Goal: Transaction & Acquisition: Complete application form

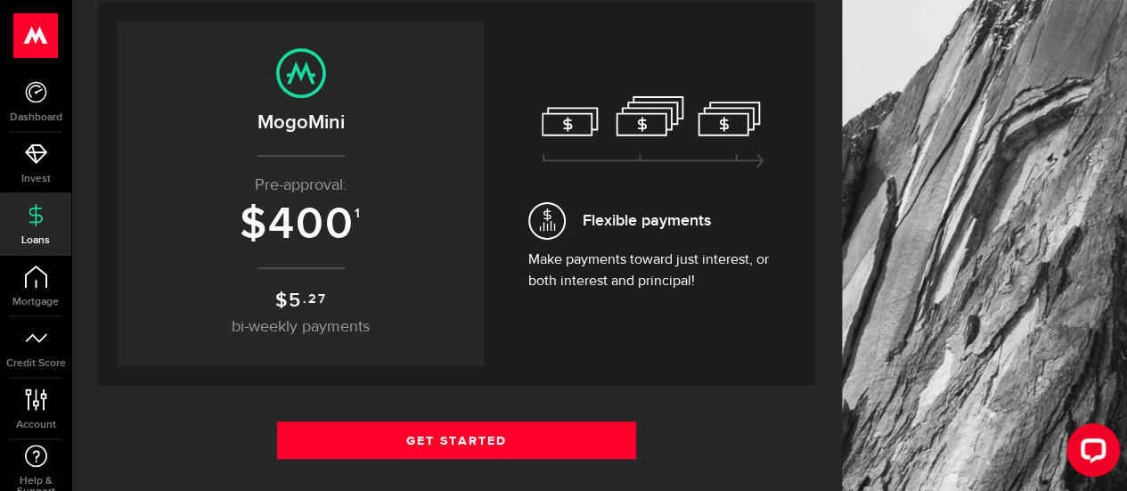
scroll to position [206, 0]
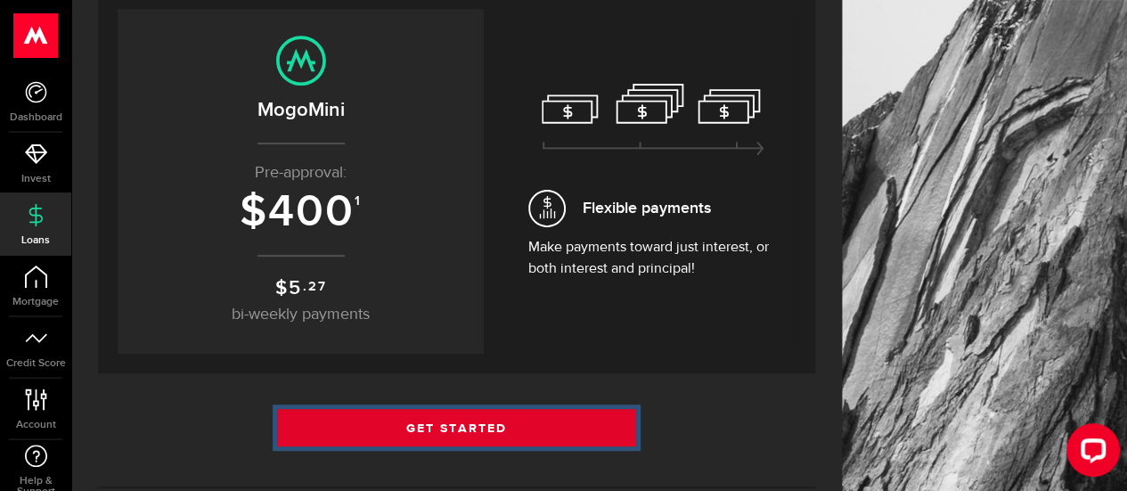
click at [505, 420] on link "Get Started" at bounding box center [456, 427] width 359 height 37
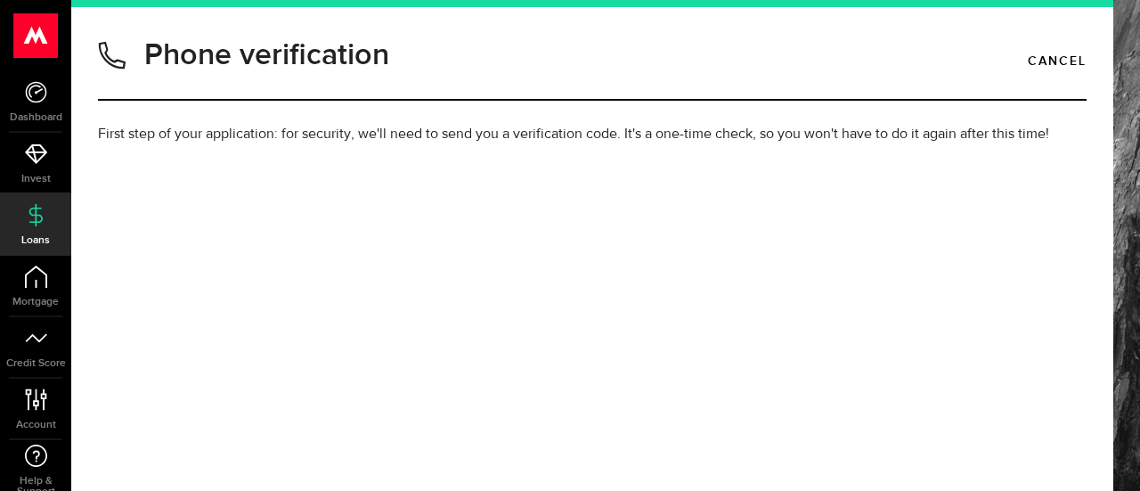
type input "6477852751"
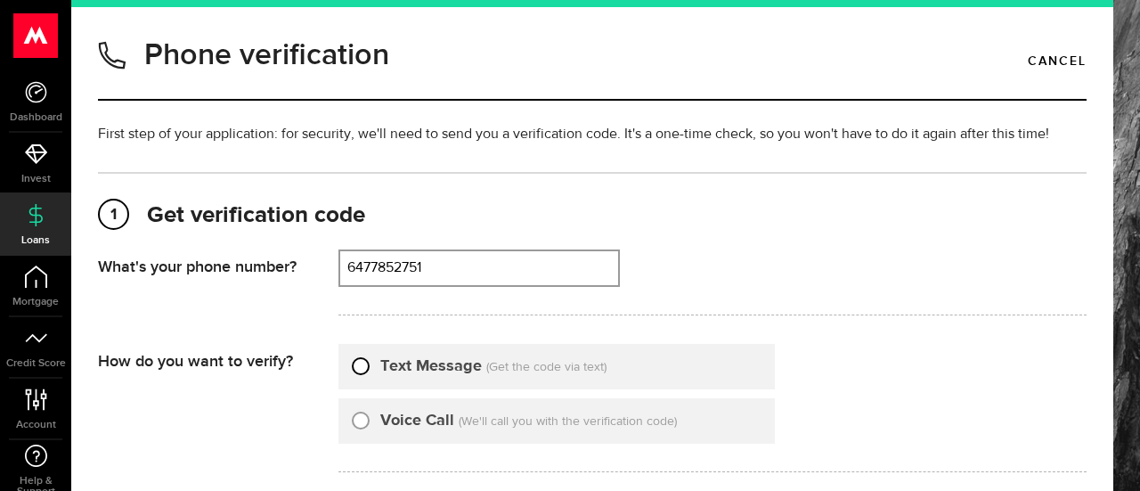
click at [364, 369] on input "Text Message" at bounding box center [361, 364] width 18 height 18
radio input "true"
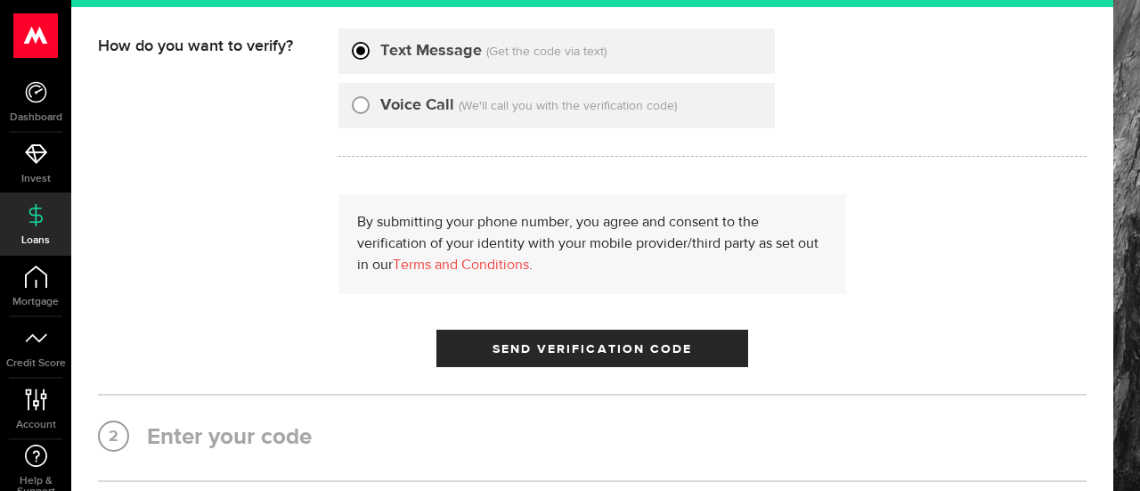
scroll to position [332, 0]
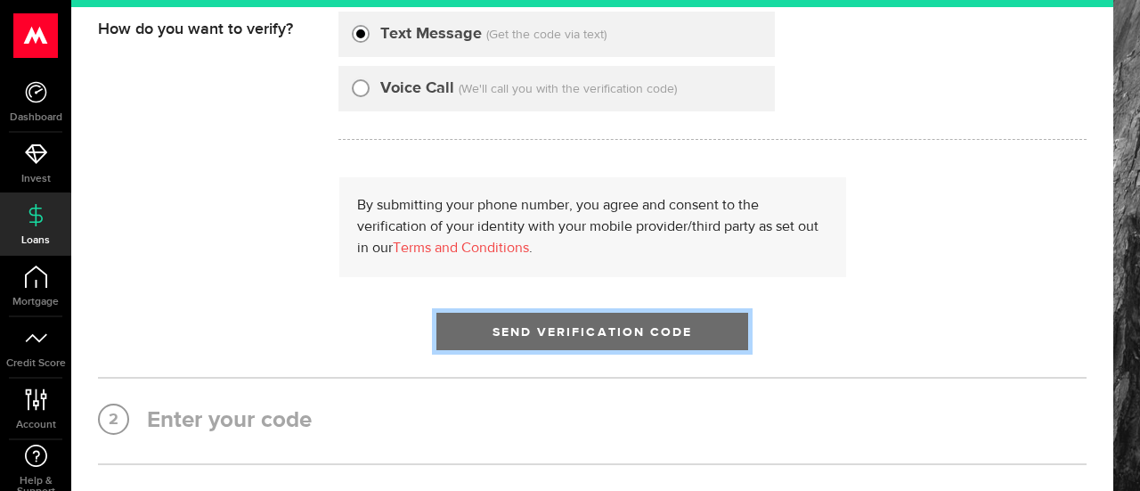
click at [545, 326] on span "Send Verification Code" at bounding box center [593, 332] width 200 height 12
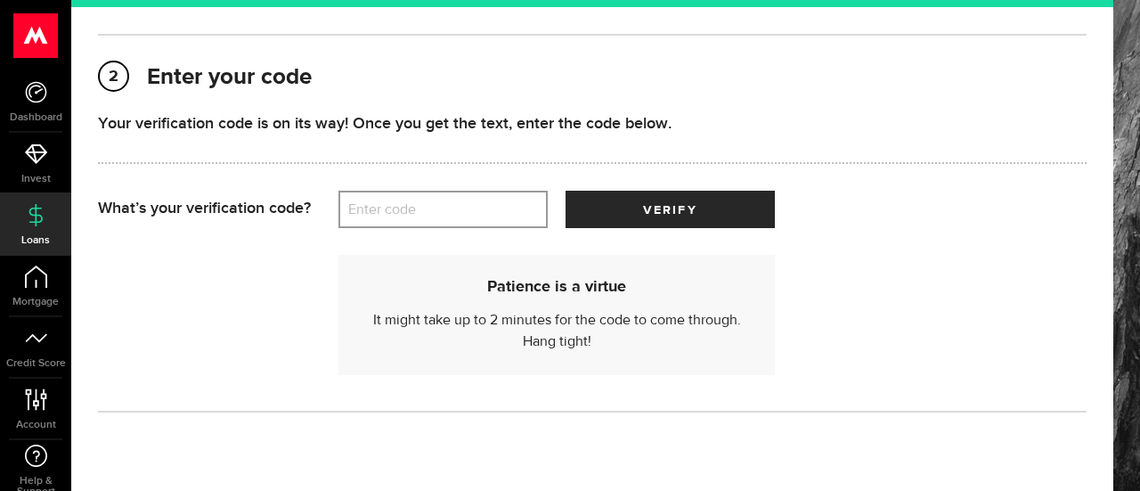
scroll to position [249, 0]
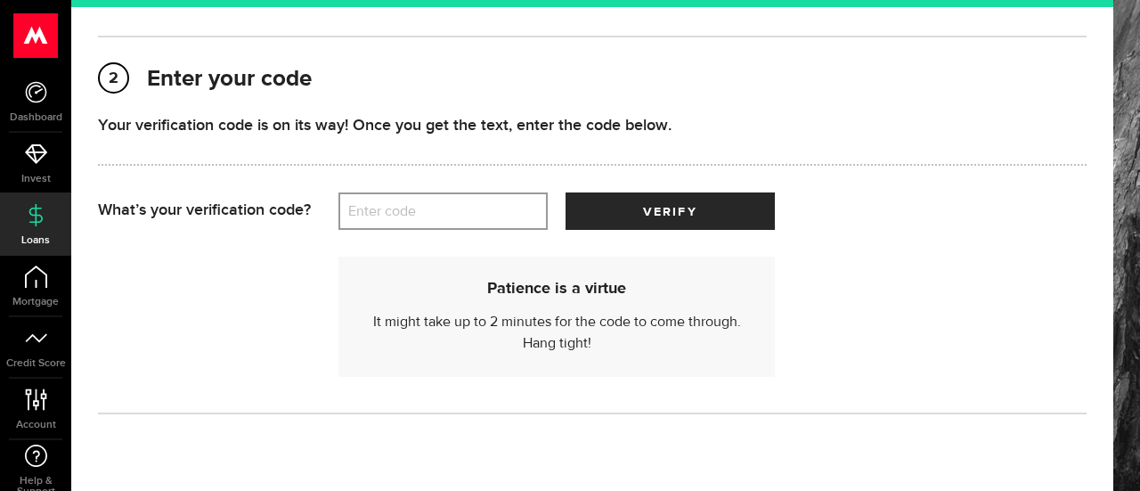
click at [462, 217] on label "Enter code" at bounding box center [443, 211] width 209 height 37
click at [462, 217] on input "Enter code" at bounding box center [443, 210] width 209 height 37
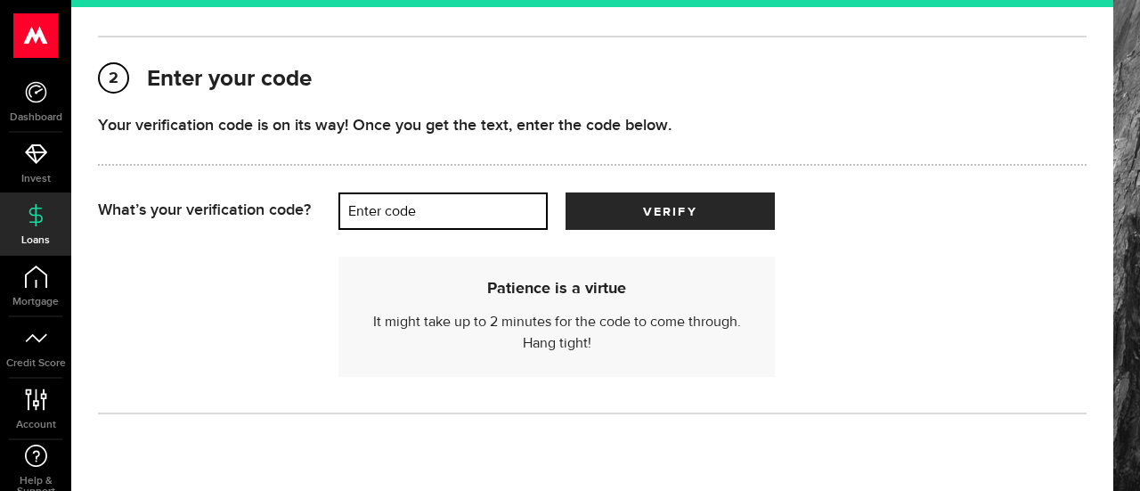
type input "5"
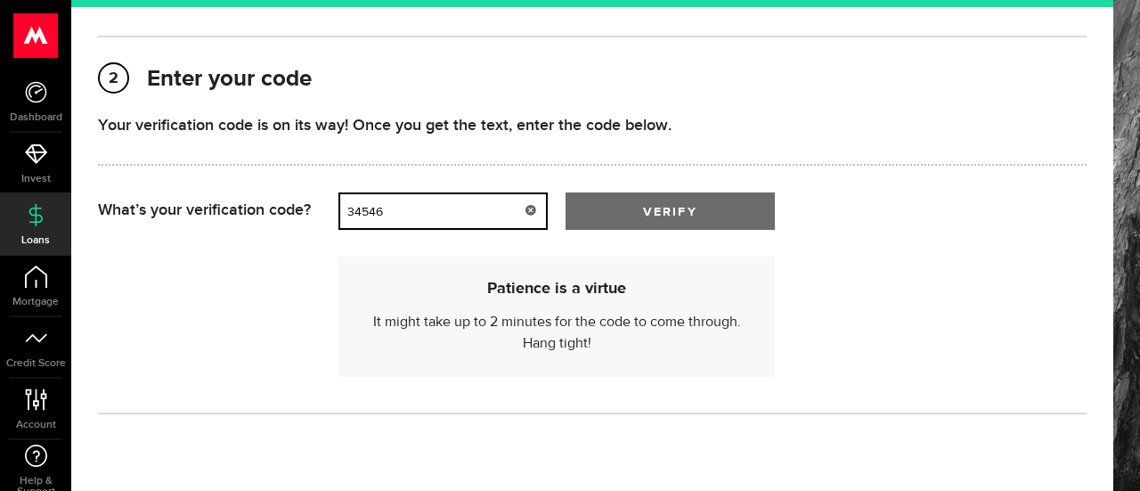
type input "34546"
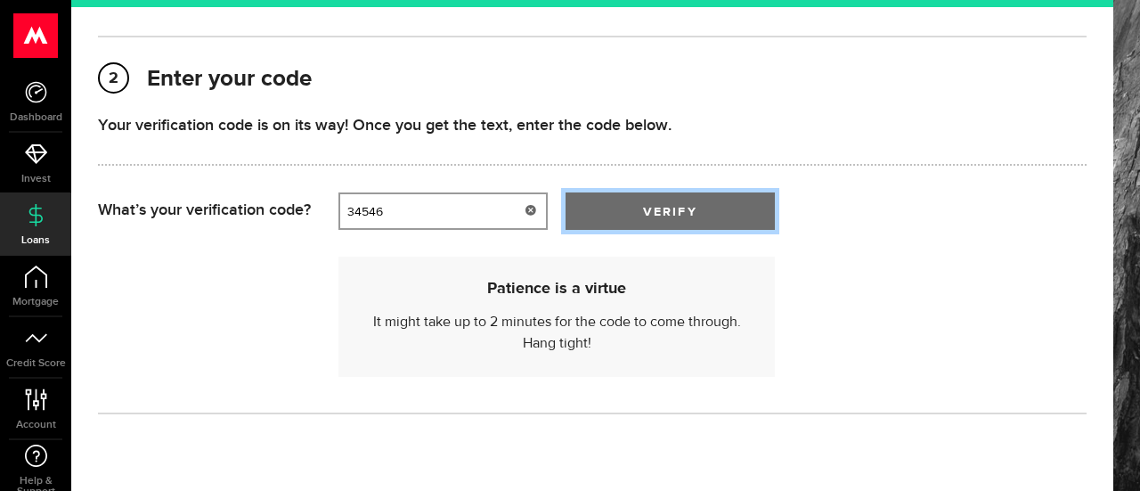
click at [633, 197] on button "verify" at bounding box center [670, 210] width 209 height 37
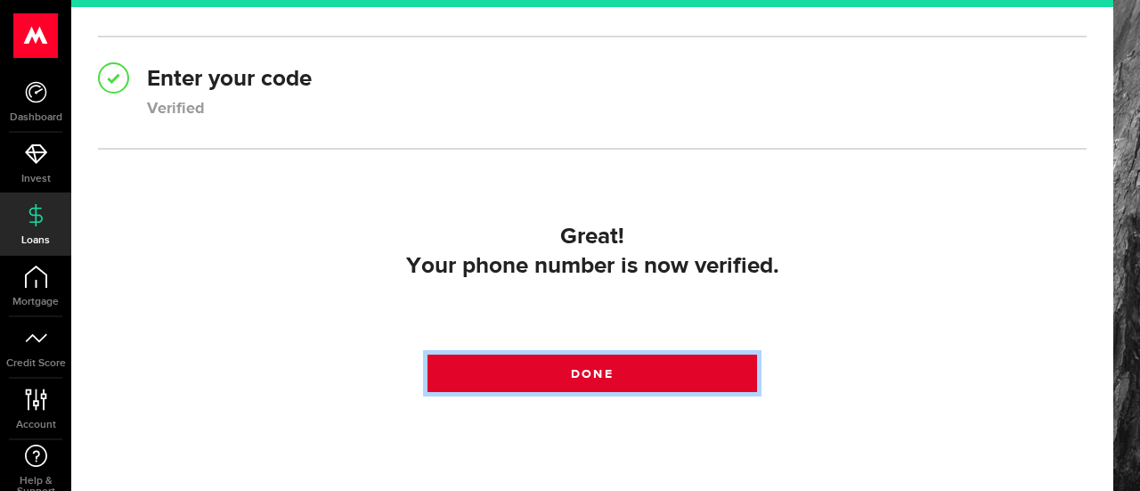
click at [613, 365] on link "Done" at bounding box center [593, 373] width 330 height 37
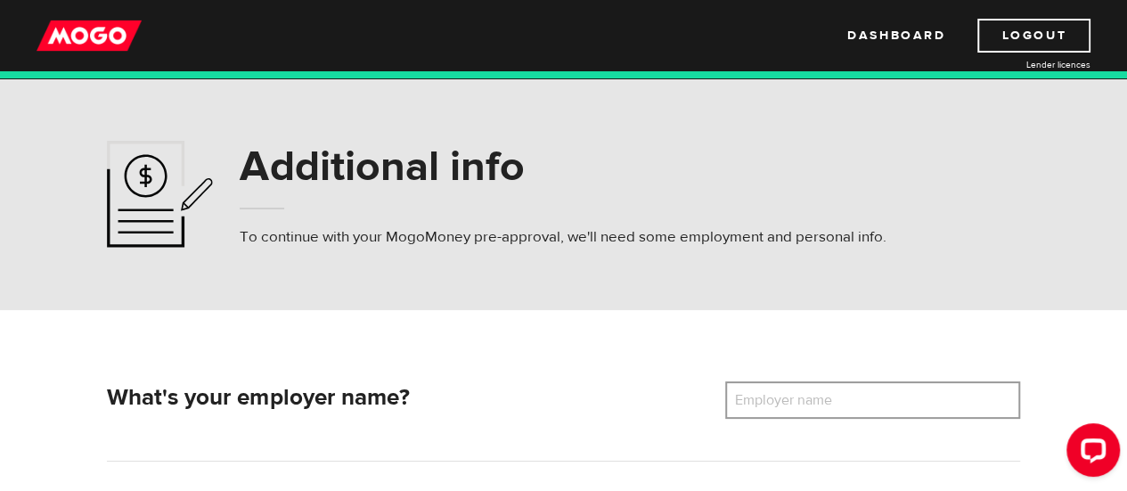
click at [779, 396] on label "Employer name" at bounding box center [796, 399] width 143 height 37
click at [779, 396] on input "Employer name" at bounding box center [872, 399] width 295 height 37
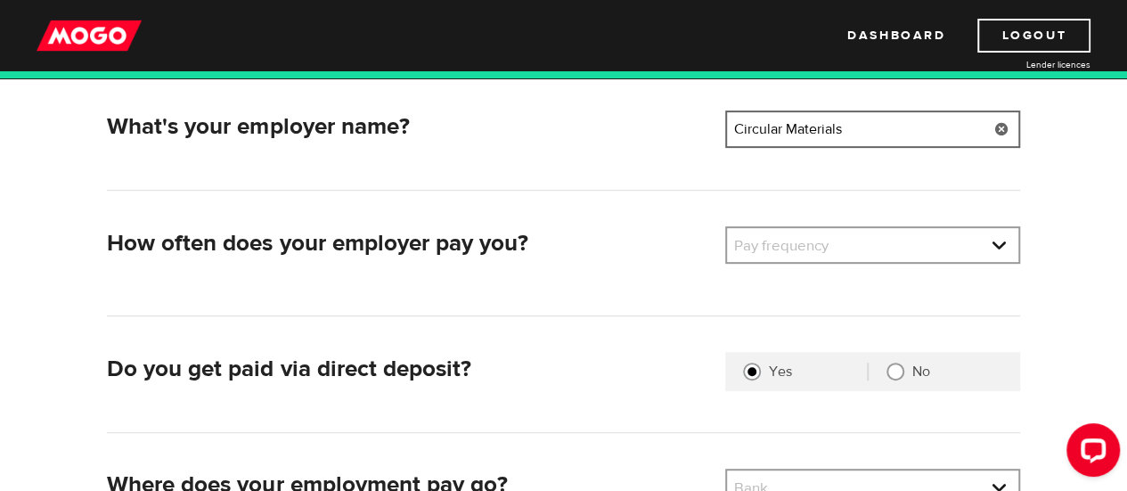
scroll to position [273, 0]
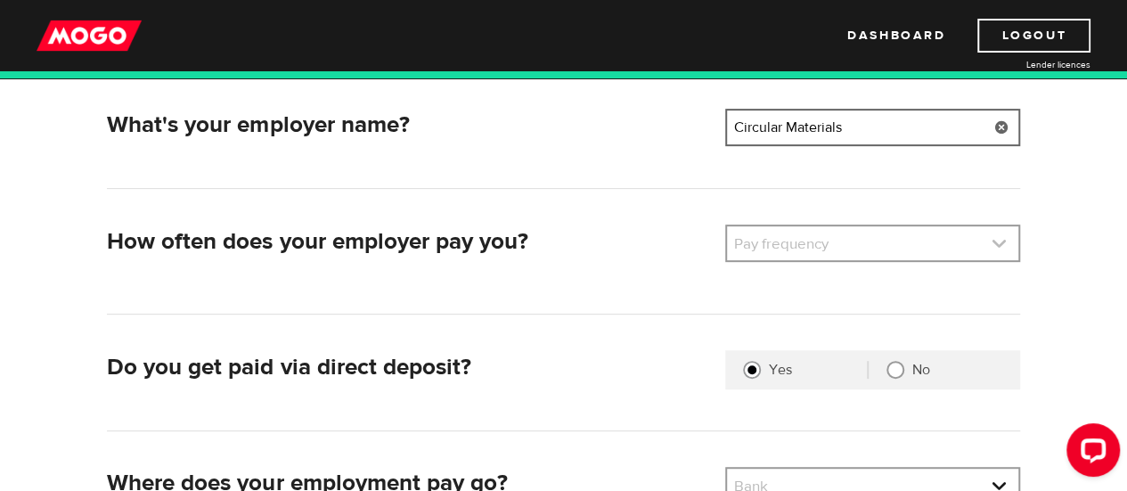
type input "Circular Materials"
click at [1001, 233] on link at bounding box center [872, 243] width 291 height 34
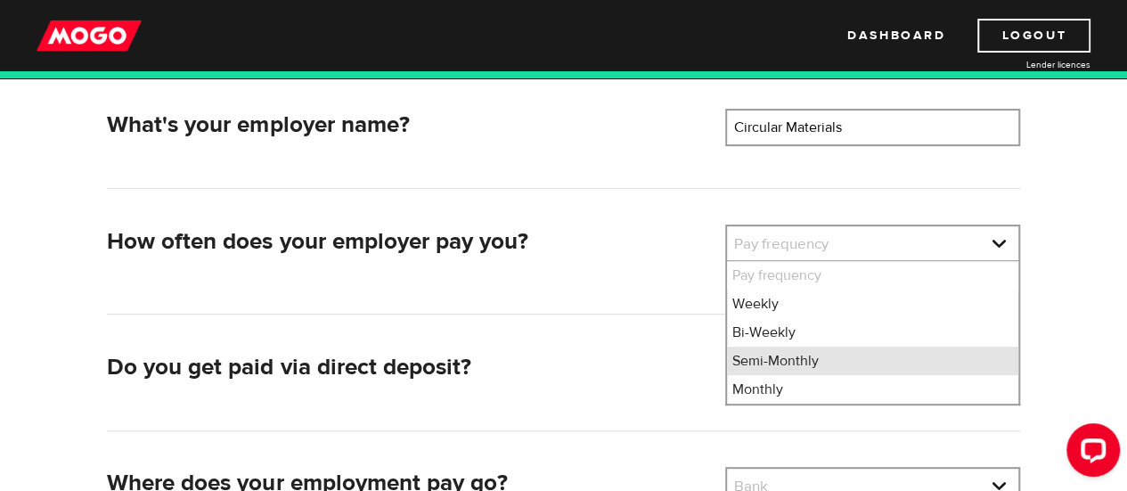
click at [827, 364] on li "Semi-Monthly" at bounding box center [872, 361] width 291 height 29
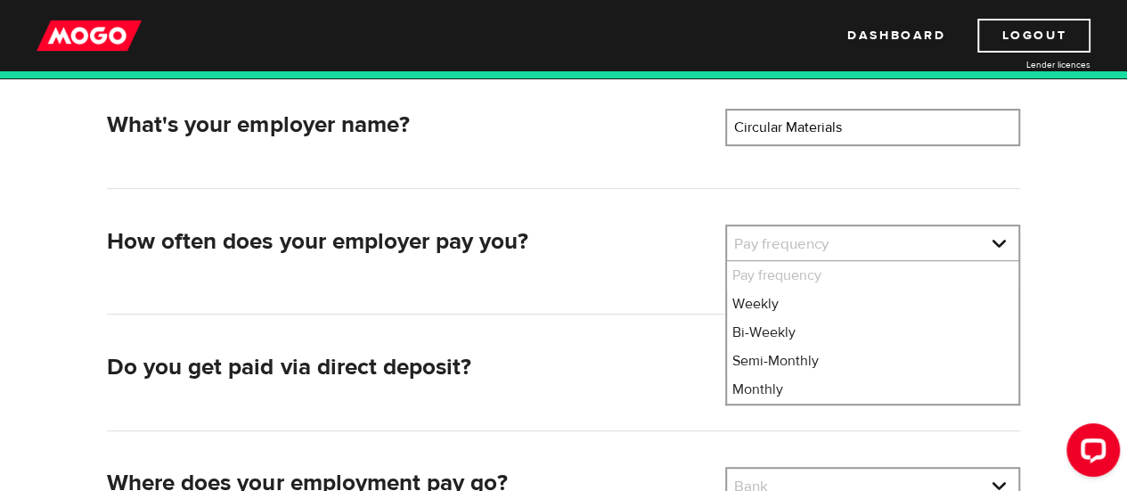
select select "3"
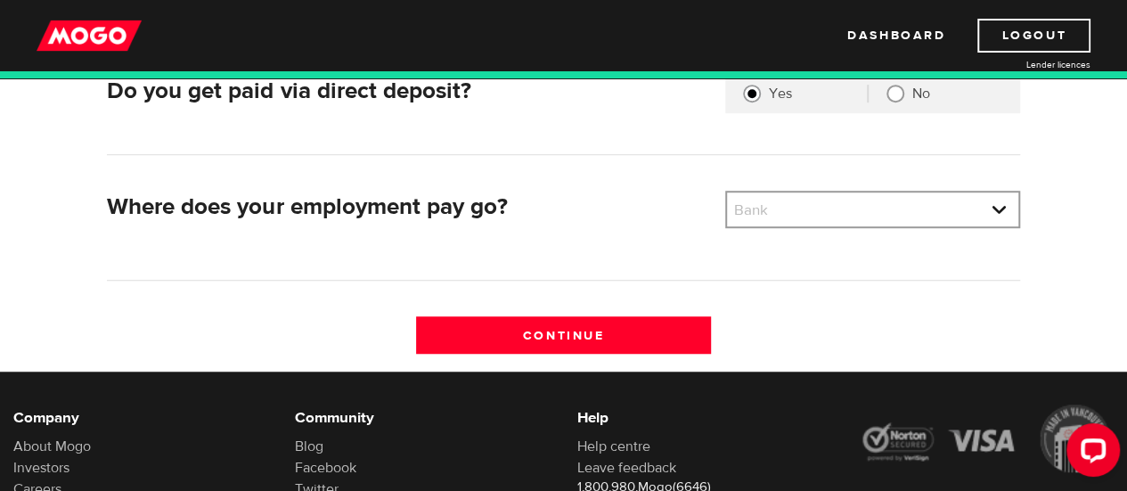
scroll to position [553, 0]
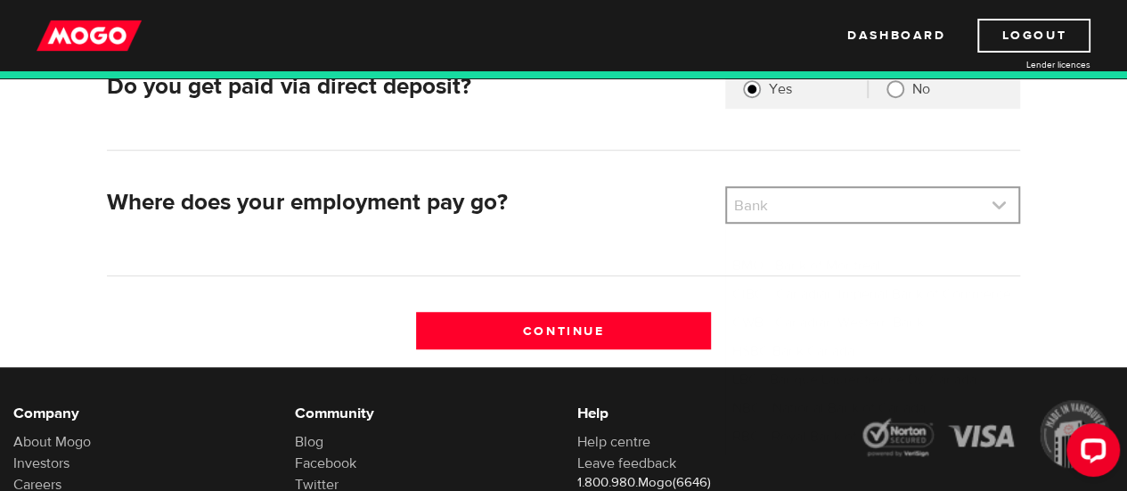
click at [1002, 197] on link at bounding box center [872, 205] width 291 height 34
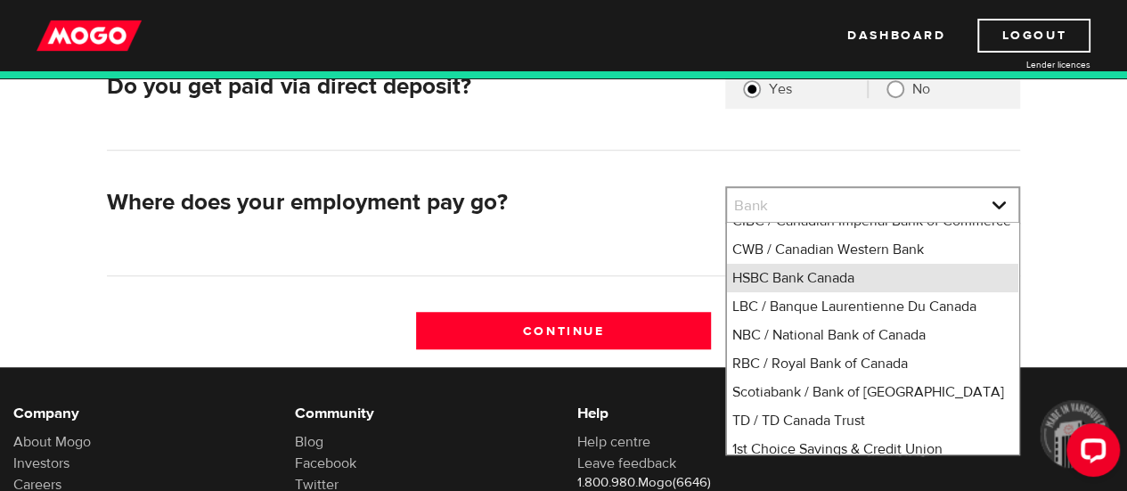
scroll to position [119, 0]
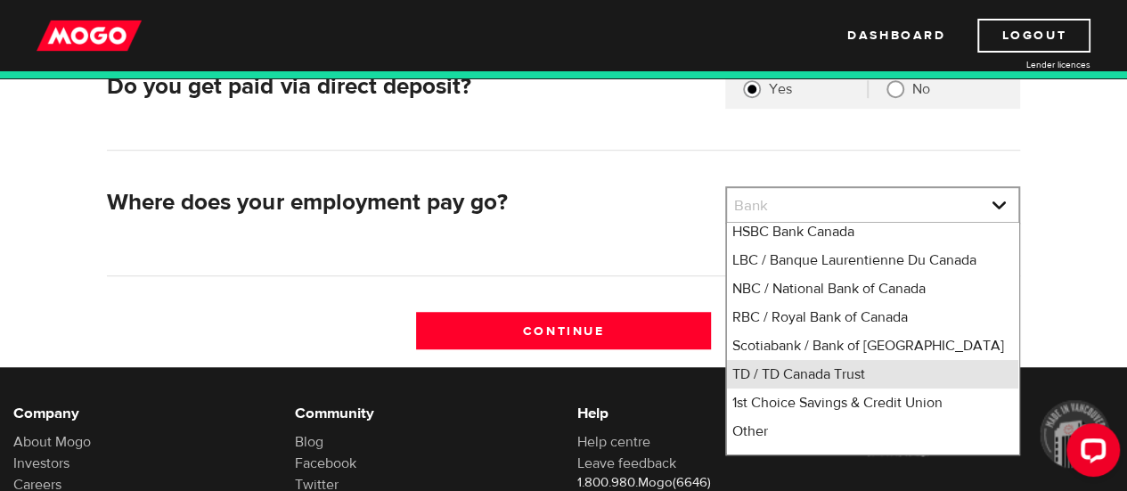
click at [842, 388] on li "TD / TD Canada Trust" at bounding box center [872, 374] width 291 height 29
select select "9"
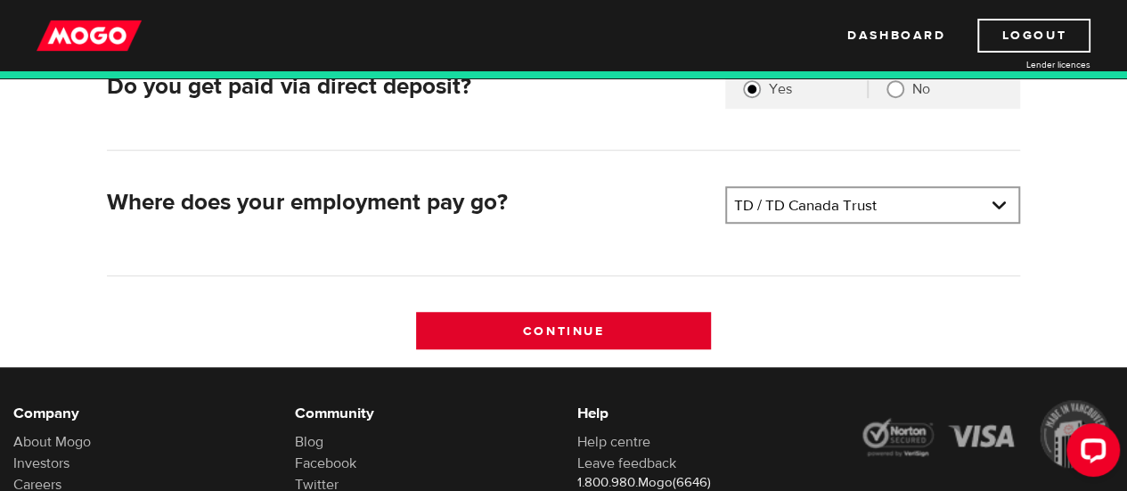
click at [679, 329] on input "Continue" at bounding box center [563, 330] width 295 height 37
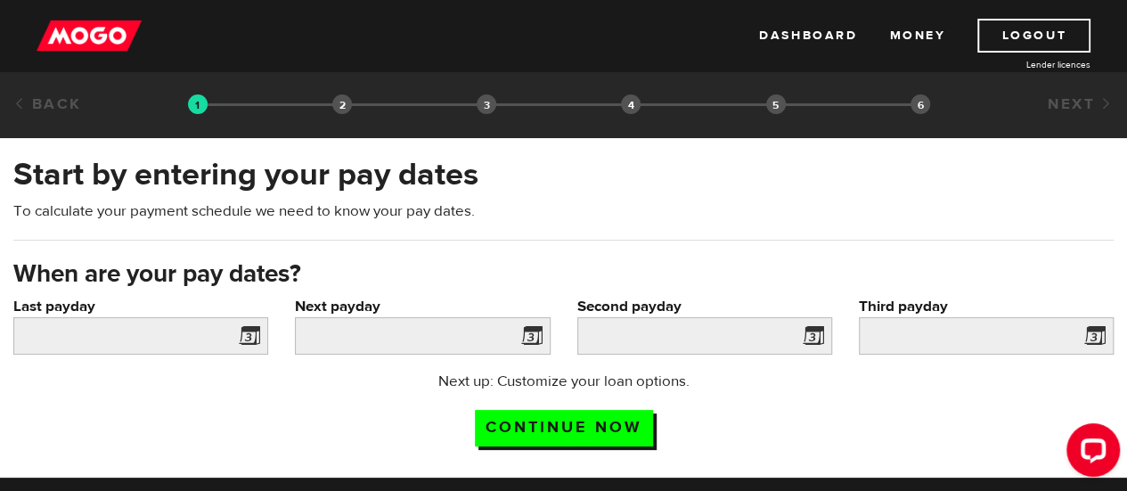
click at [254, 338] on span at bounding box center [246, 338] width 27 height 29
click at [251, 331] on span at bounding box center [246, 338] width 27 height 29
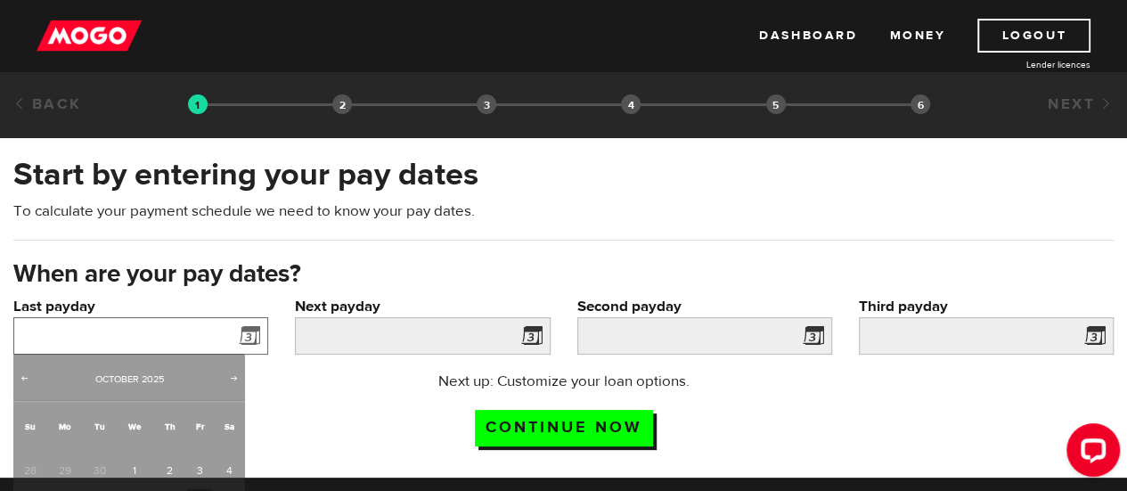
click at [205, 332] on input "Last payday" at bounding box center [140, 335] width 255 height 37
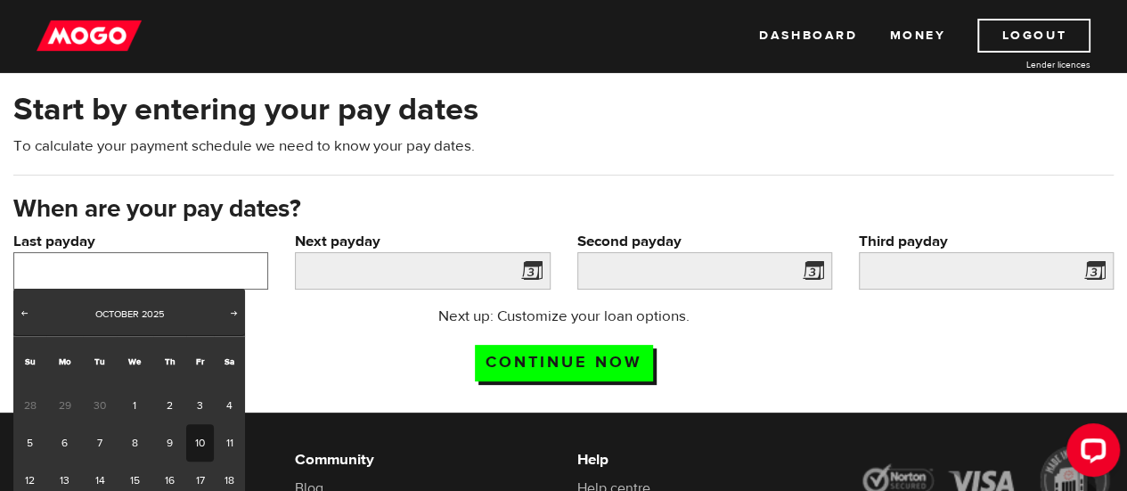
scroll to position [86, 0]
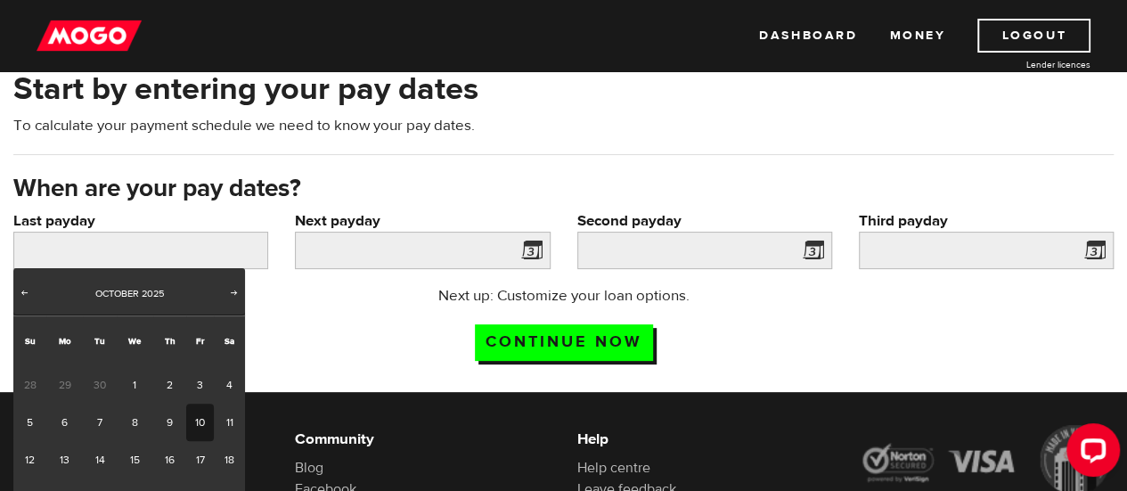
click at [91, 383] on span "30" at bounding box center [99, 384] width 33 height 37
click at [102, 380] on span "30" at bounding box center [99, 384] width 33 height 37
click at [27, 293] on span "Prev" at bounding box center [24, 292] width 14 height 14
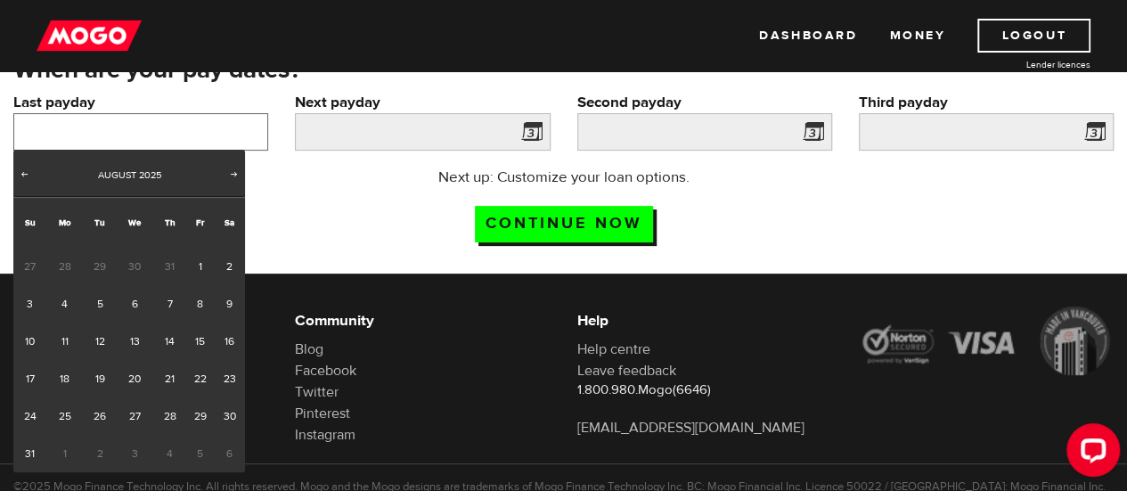
scroll to position [205, 0]
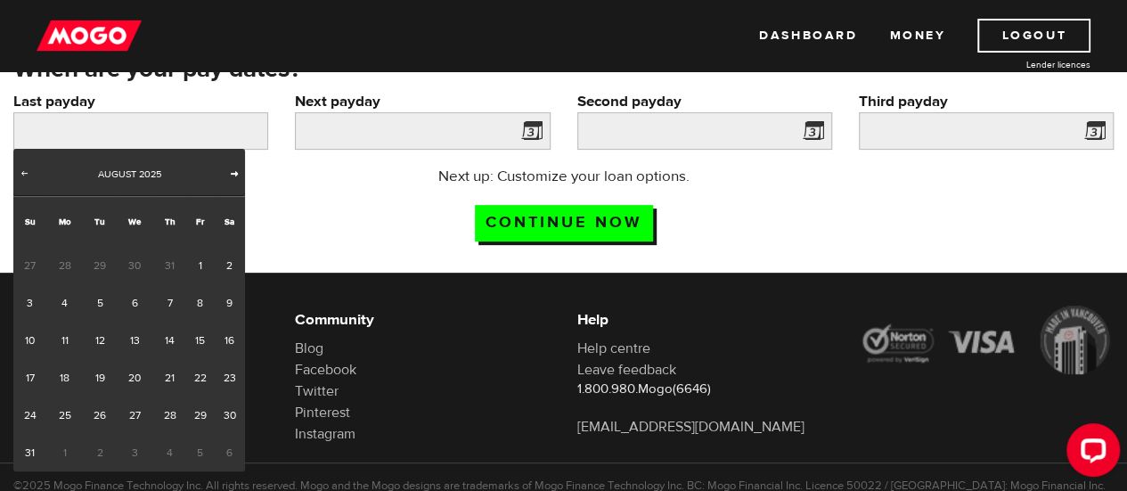
click at [236, 172] on span "Next" at bounding box center [234, 173] width 14 height 14
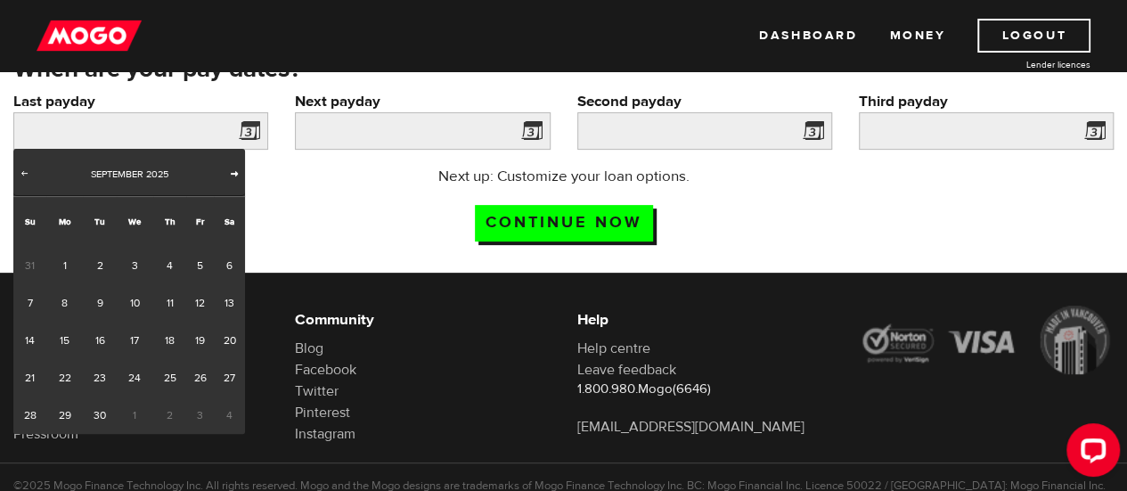
click at [236, 172] on span "Next" at bounding box center [234, 173] width 14 height 14
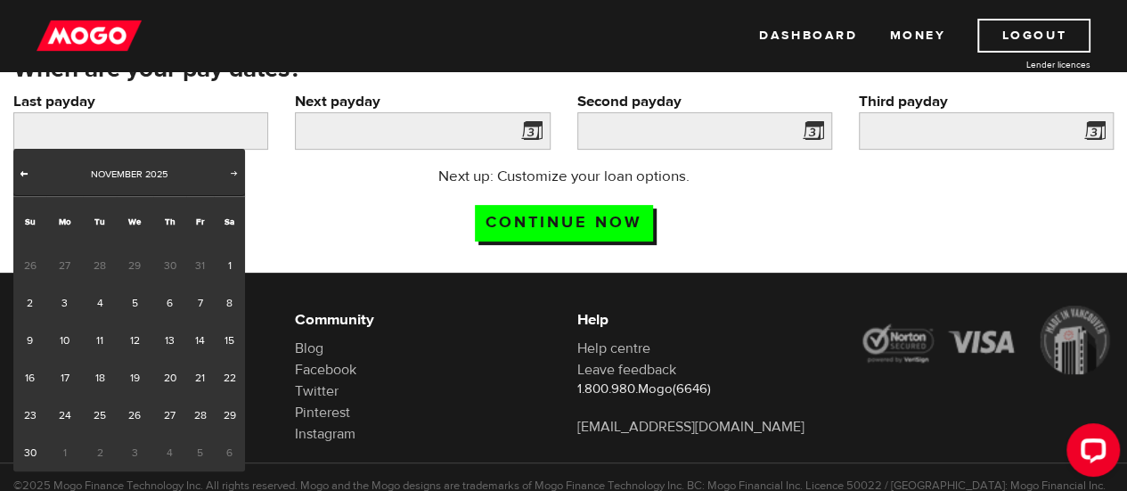
click at [27, 171] on span "Prev" at bounding box center [24, 173] width 14 height 14
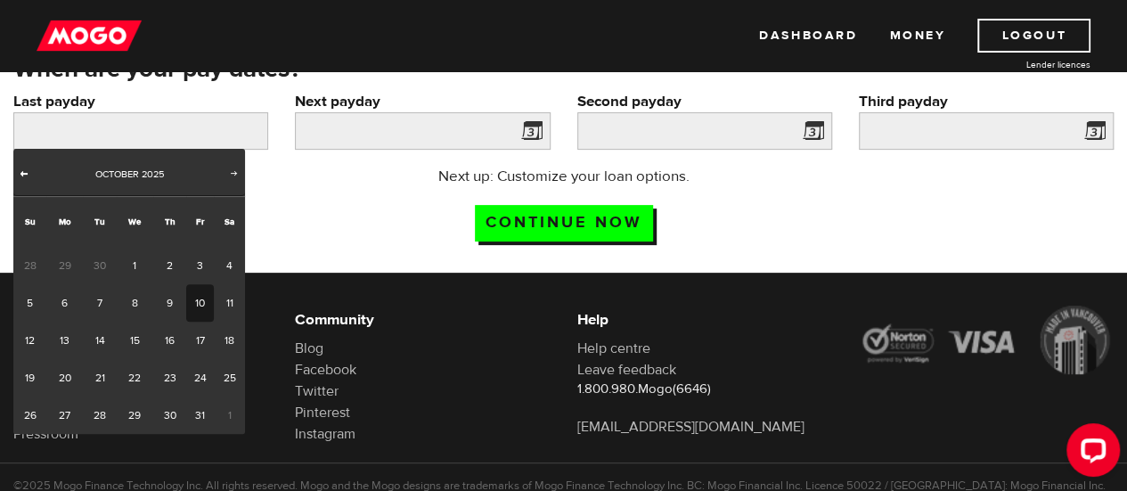
click at [27, 171] on span "Prev" at bounding box center [24, 173] width 14 height 14
click at [72, 412] on link "29" at bounding box center [64, 414] width 37 height 37
type input "2025/09/29"
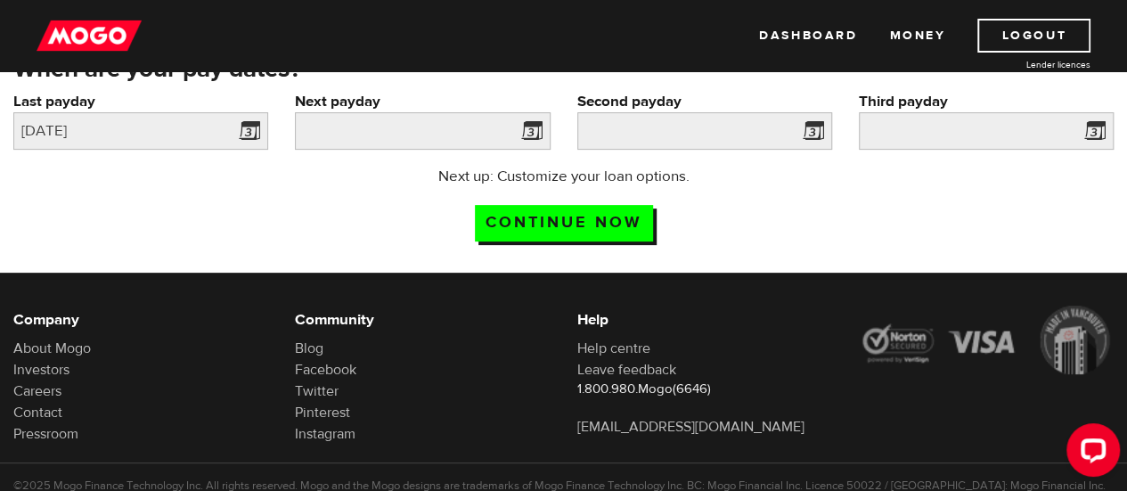
click at [532, 129] on span at bounding box center [528, 133] width 27 height 29
click at [492, 130] on input "Next payday" at bounding box center [422, 130] width 255 height 37
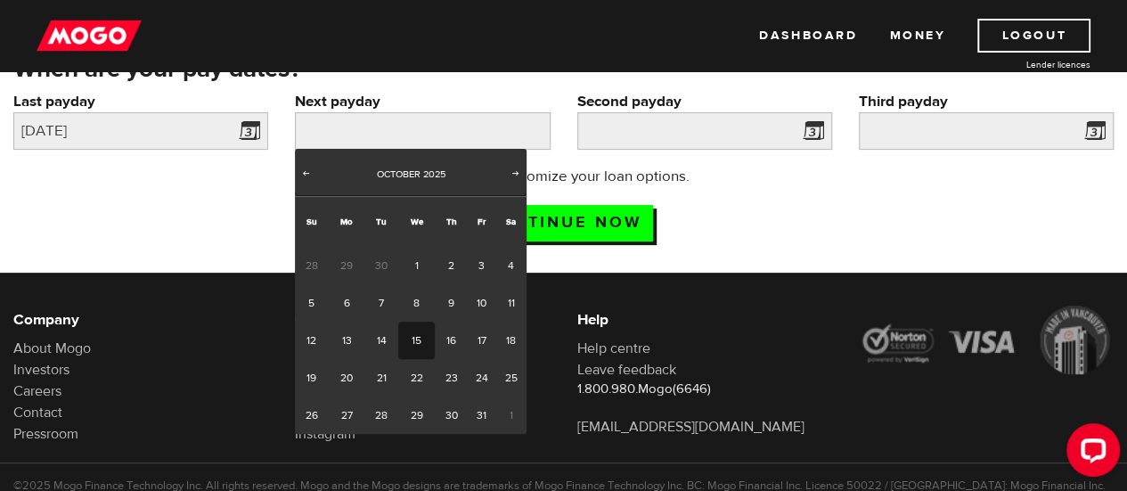
click at [410, 331] on link "15" at bounding box center [416, 340] width 37 height 37
type input "2025/10/15"
type input "2025/10/30"
type input "2025/11/14"
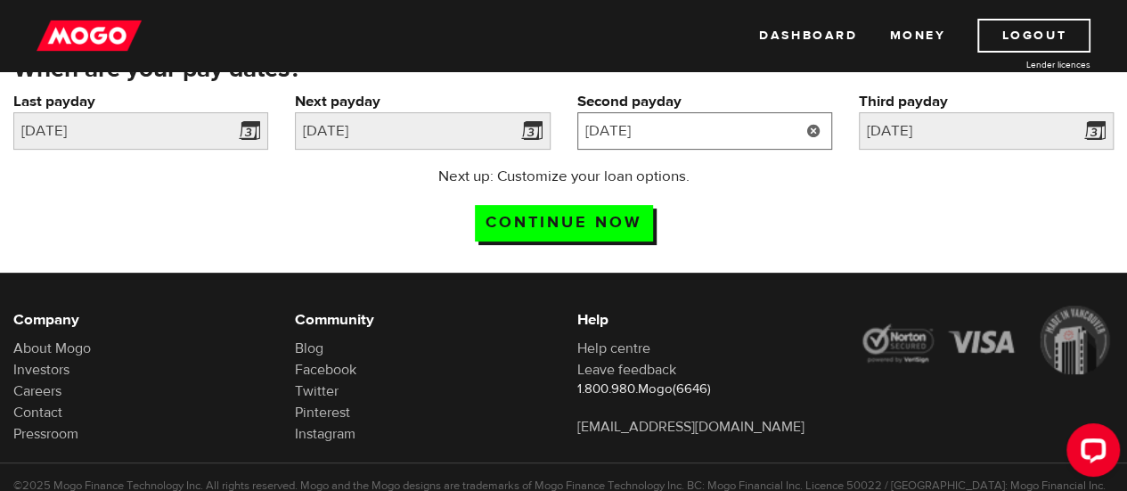
click at [754, 133] on input "2025/10/30" at bounding box center [704, 130] width 255 height 37
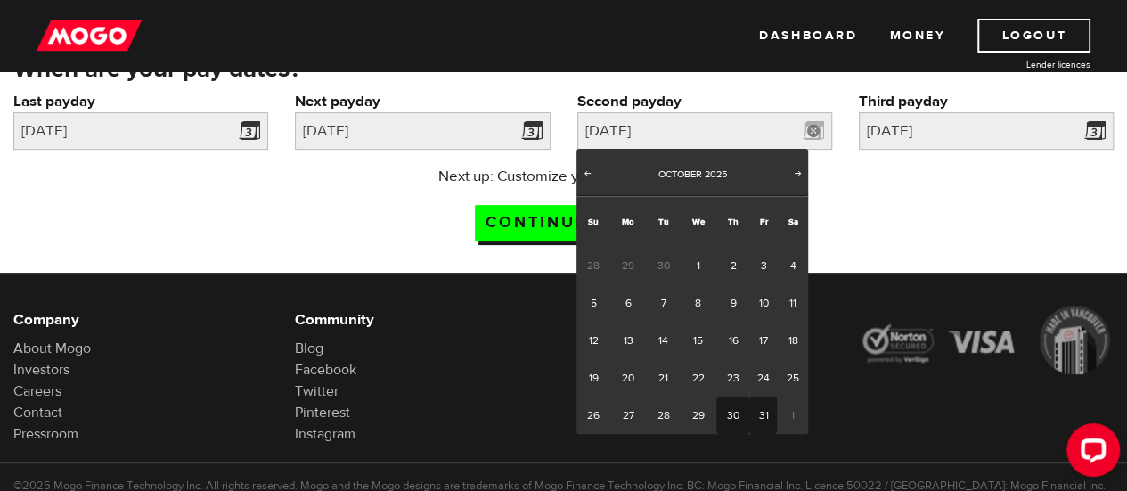
click at [763, 421] on link "31" at bounding box center [763, 414] width 28 height 37
type input "2025/10/31"
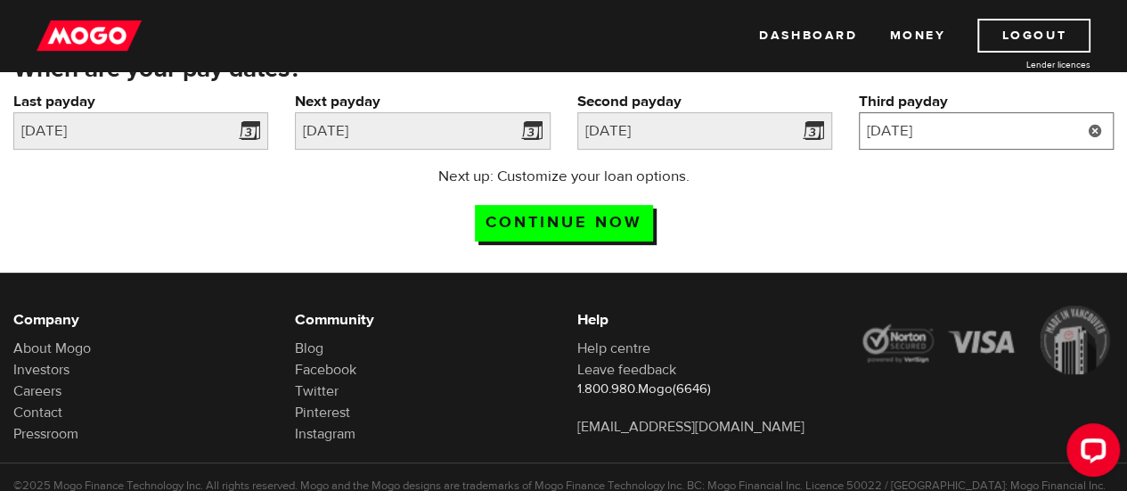
click at [1025, 132] on input "2025/11/14" at bounding box center [986, 130] width 255 height 37
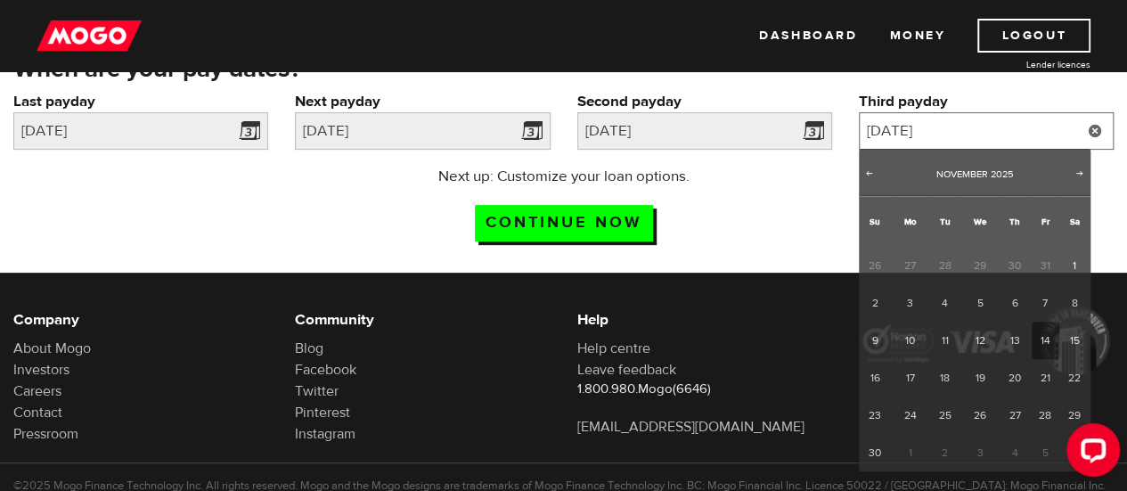
click at [1025, 132] on input "2025/11/14" at bounding box center [986, 130] width 255 height 37
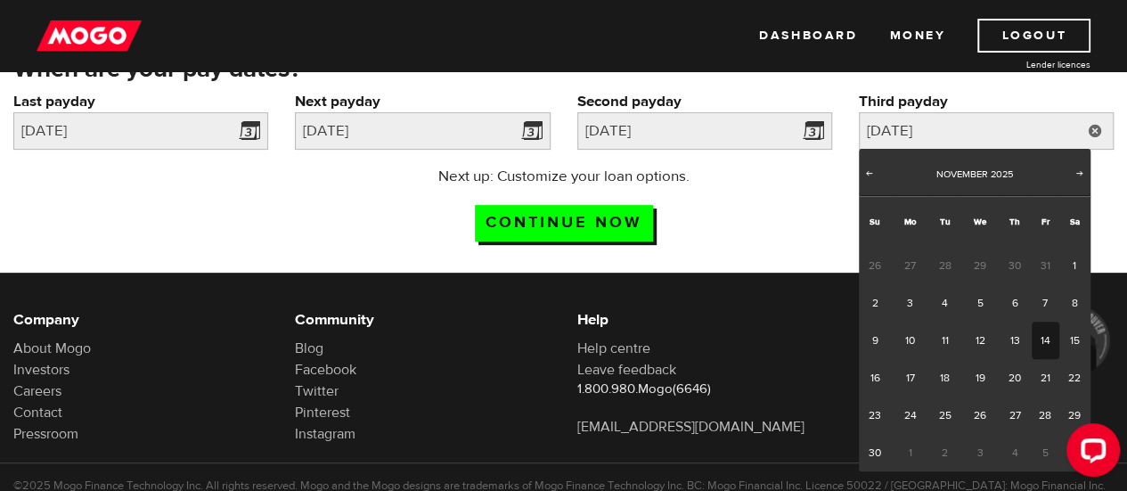
click at [805, 209] on div "Next up: Customize your loan options. Continue now" at bounding box center [563, 210] width 1127 height 89
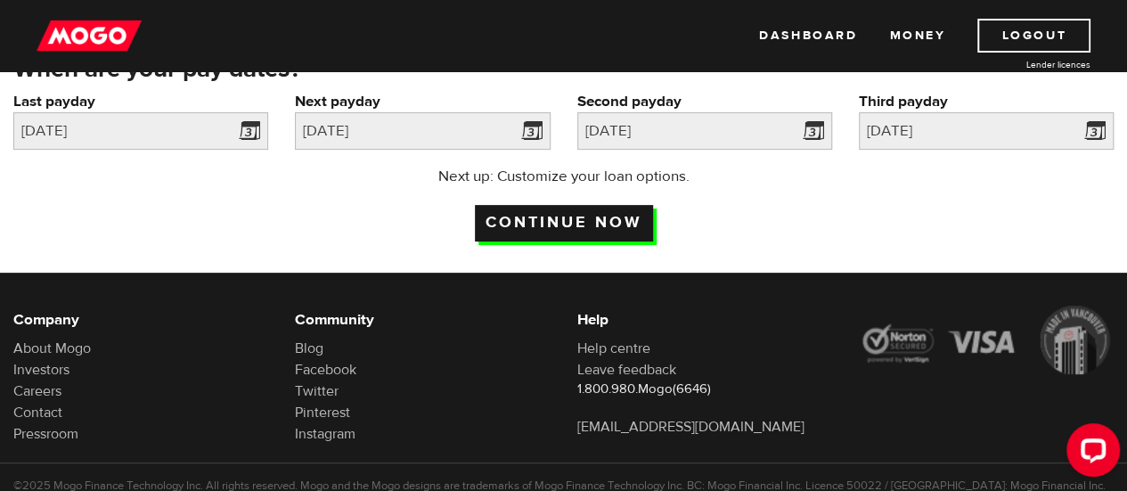
click at [618, 229] on input "Continue now" at bounding box center [564, 223] width 178 height 37
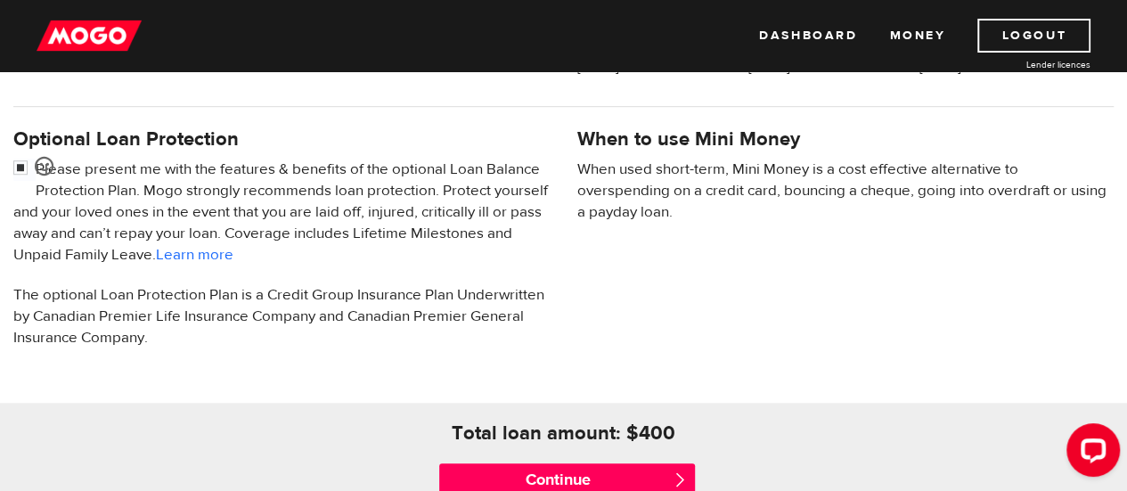
scroll to position [558, 0]
click at [20, 164] on input "checkbox" at bounding box center [24, 169] width 22 height 22
checkbox input "true"
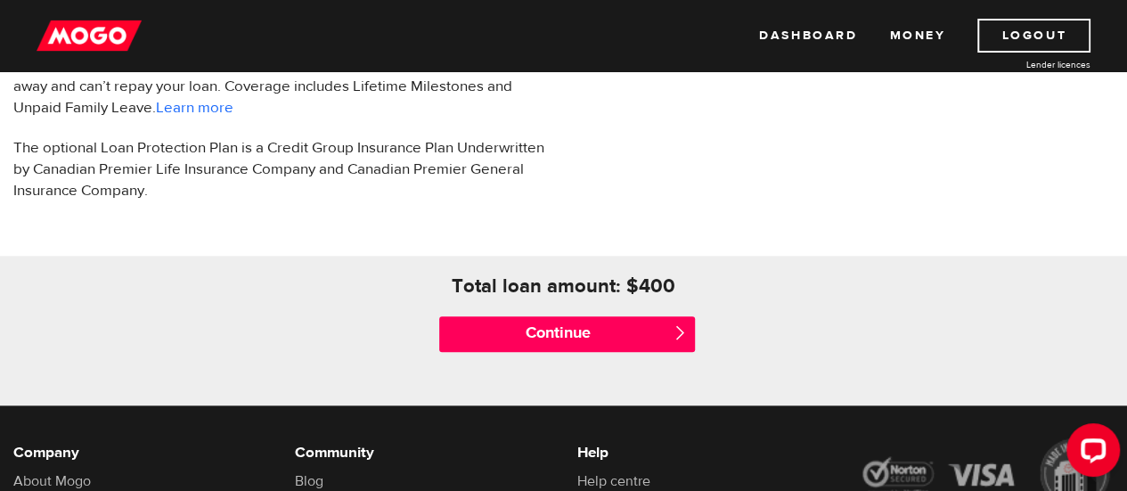
scroll to position [705, 0]
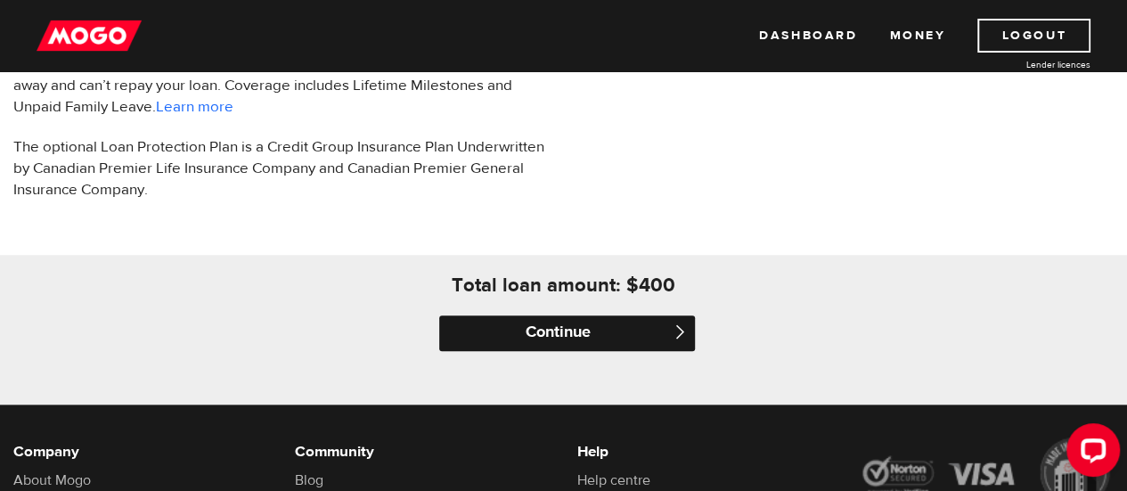
click at [595, 335] on input "Continue" at bounding box center [566, 333] width 255 height 36
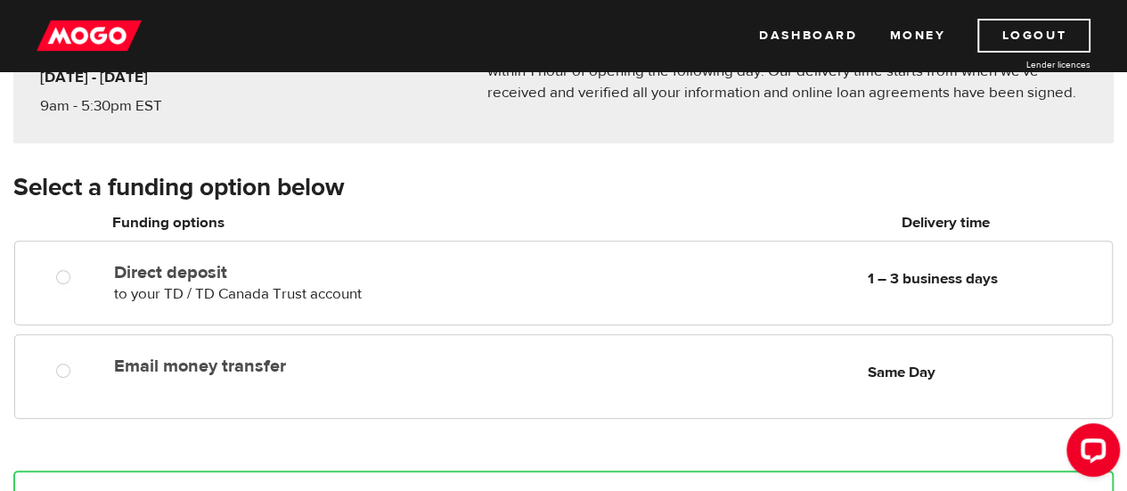
scroll to position [210, 0]
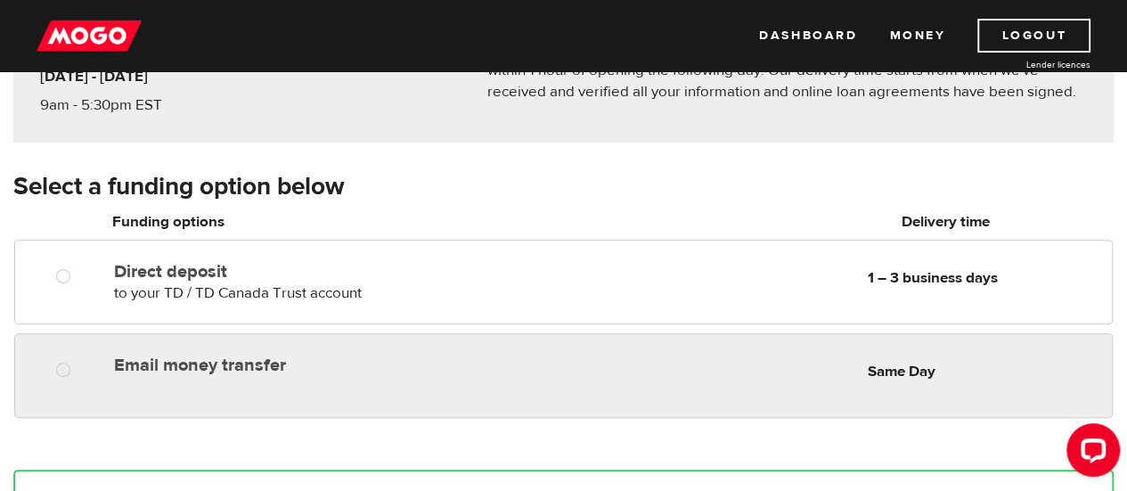
radio input "true"
click at [362, 361] on label "Email money transfer" at bounding box center [316, 365] width 404 height 21
click at [78, 361] on input "Email money transfer" at bounding box center [67, 372] width 22 height 22
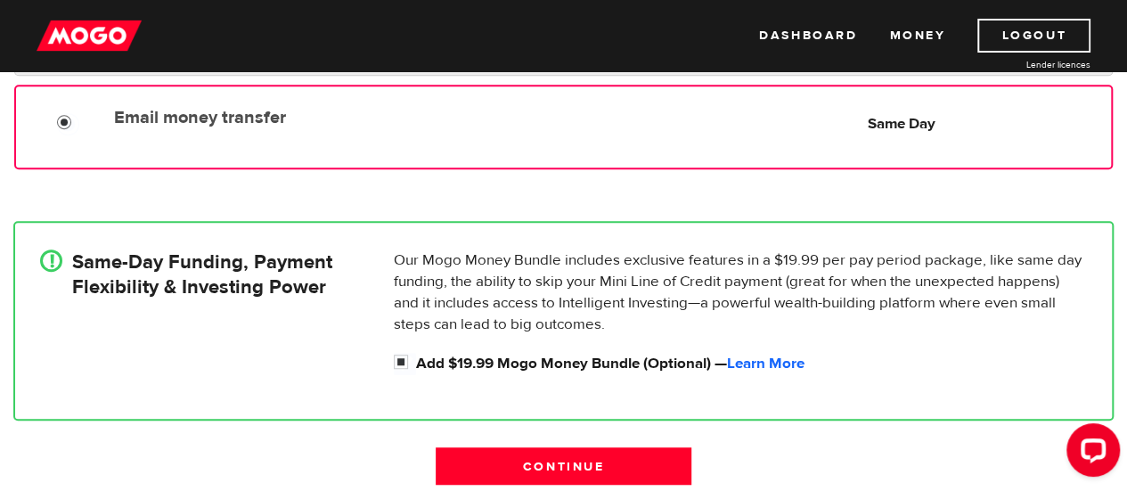
scroll to position [458, 0]
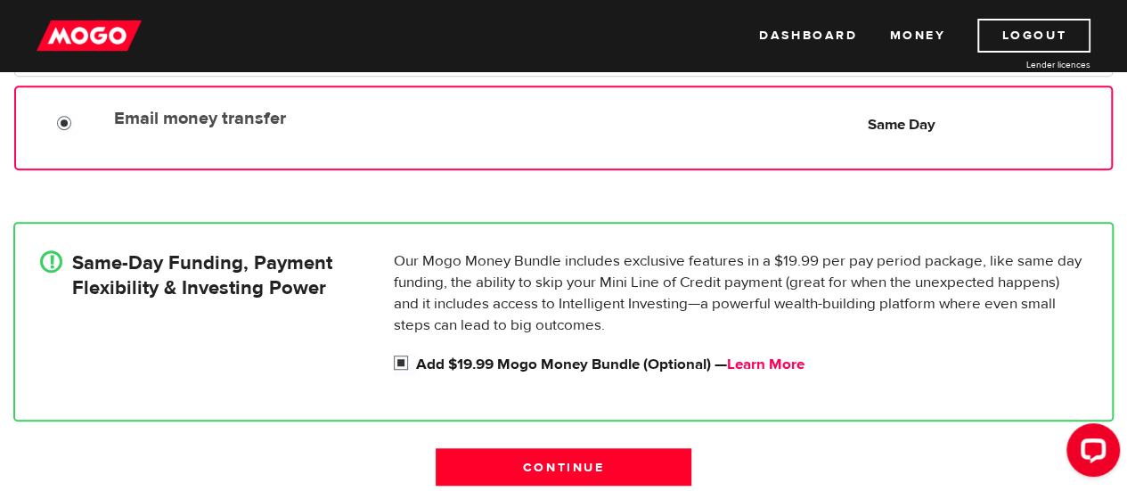
click at [758, 364] on link "Learn More" at bounding box center [766, 365] width 78 height 20
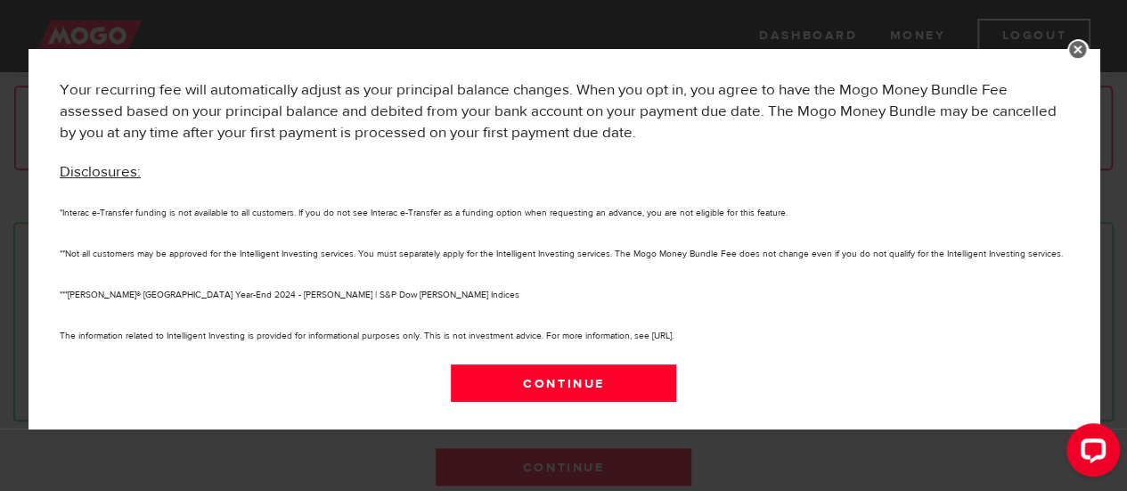
scroll to position [1175, 0]
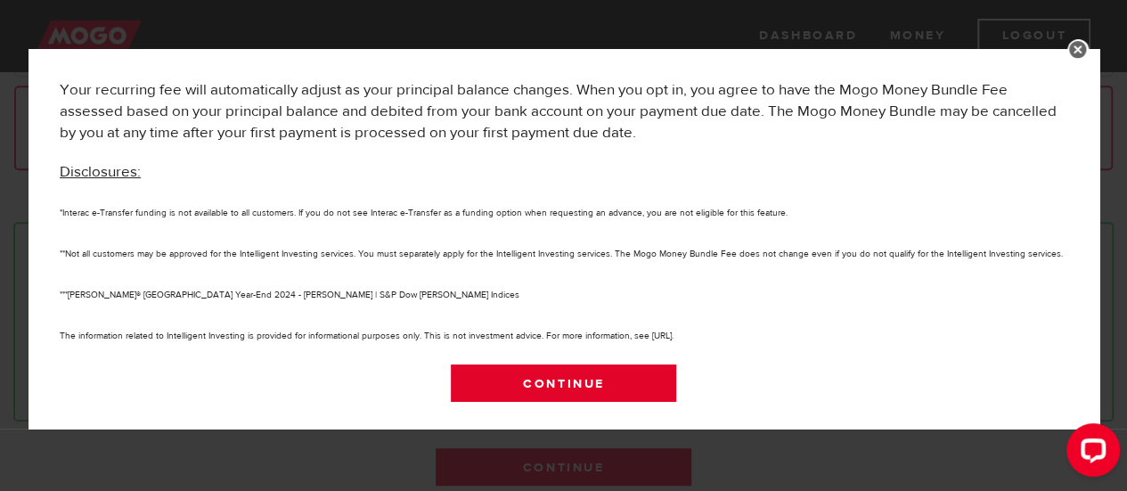
click at [519, 368] on link "Continue" at bounding box center [563, 382] width 225 height 37
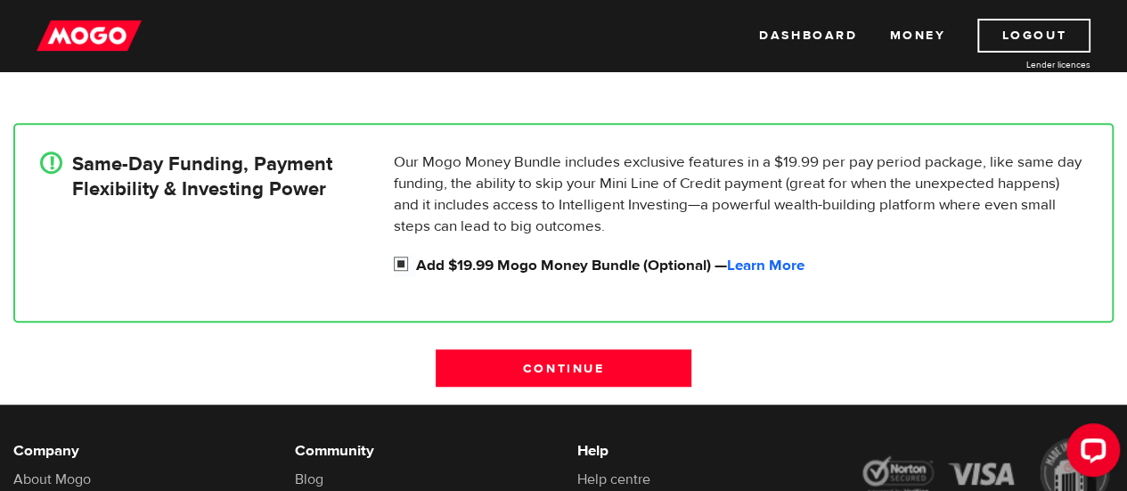
scroll to position [558, 0]
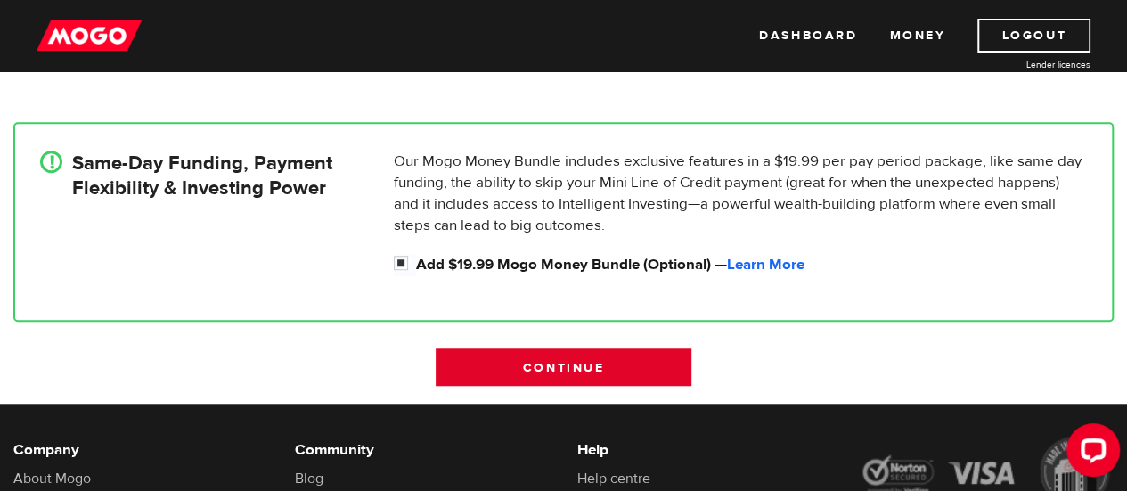
click at [619, 366] on input "Continue" at bounding box center [563, 366] width 255 height 37
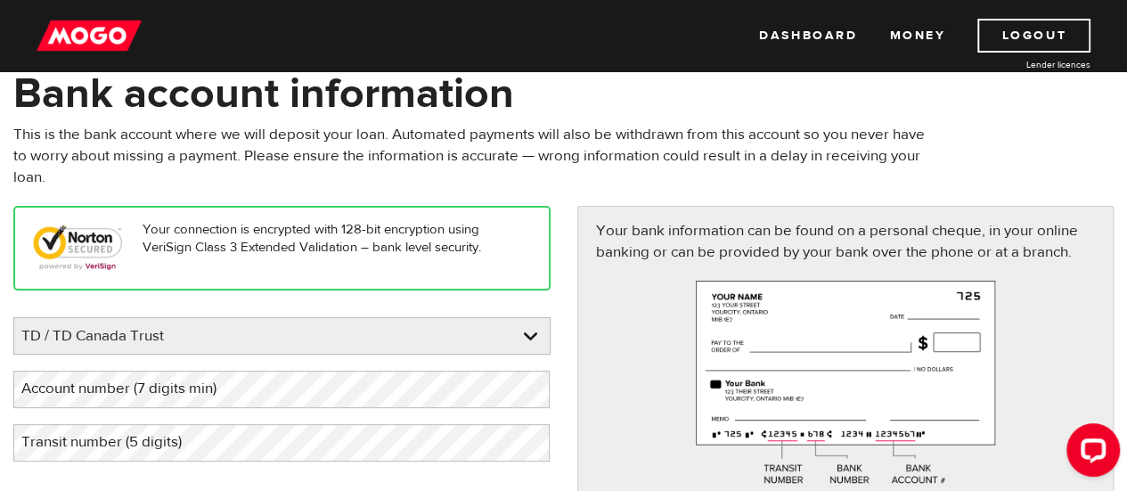
scroll to position [94, 0]
click at [528, 334] on link at bounding box center [281, 337] width 535 height 36
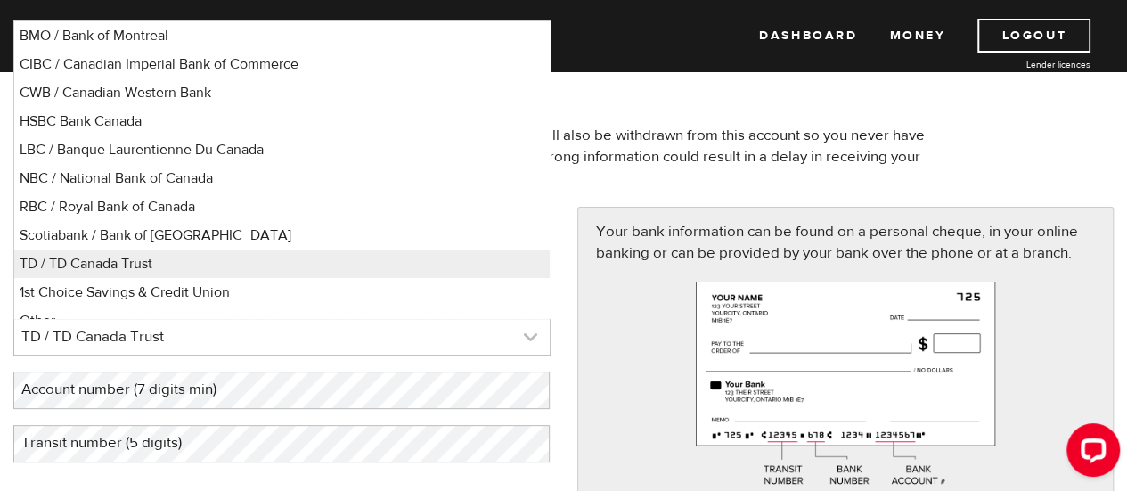
click at [528, 334] on link at bounding box center [281, 337] width 535 height 36
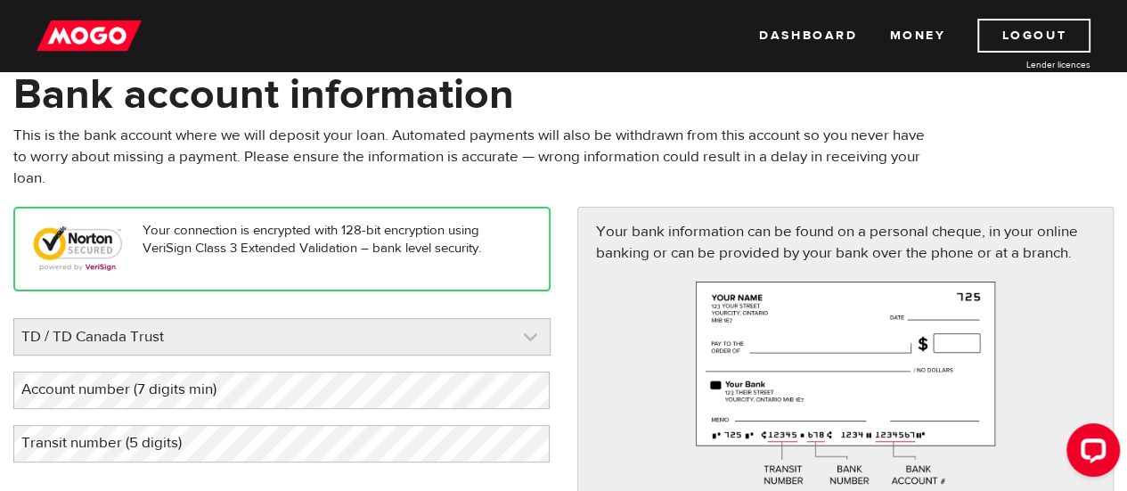
click at [528, 334] on link at bounding box center [281, 337] width 535 height 36
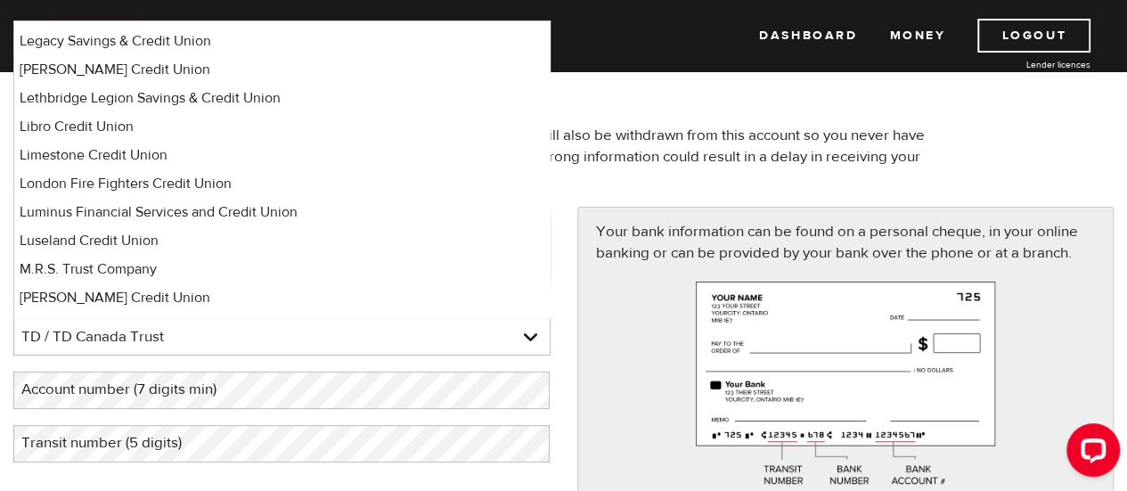
scroll to position [7826, 0]
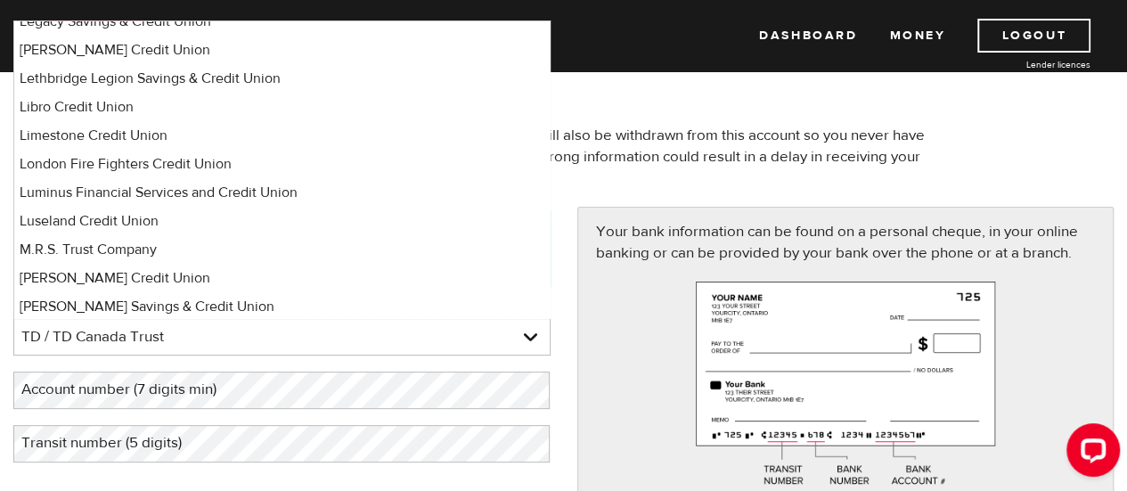
click at [610, 89] on h1 "Bank account information" at bounding box center [563, 94] width 1100 height 46
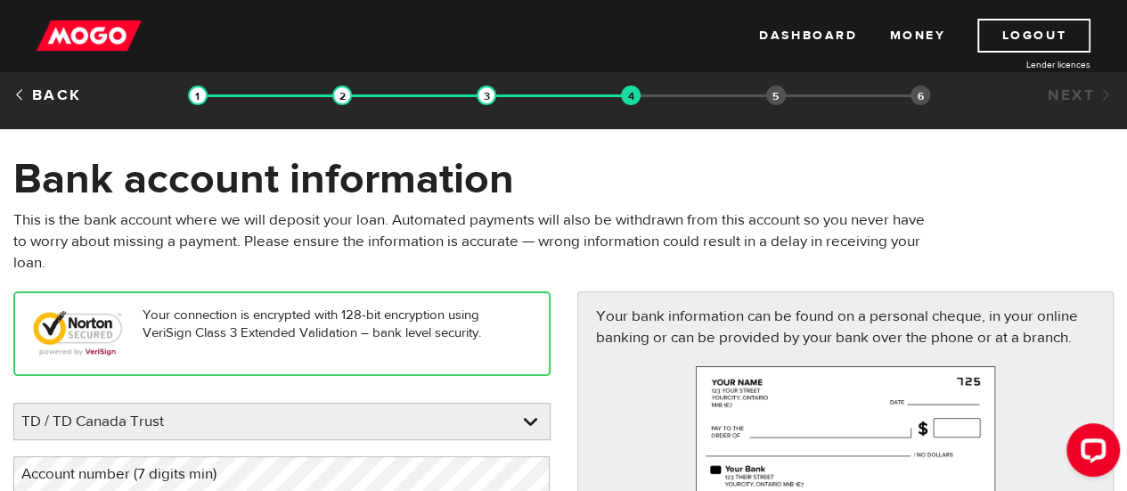
scroll to position [0, 0]
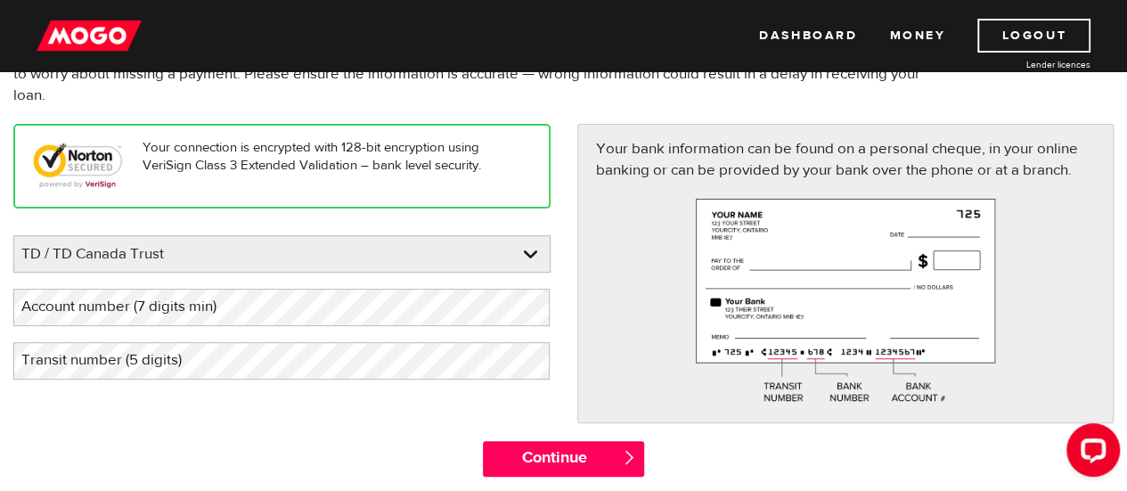
scroll to position [182, 0]
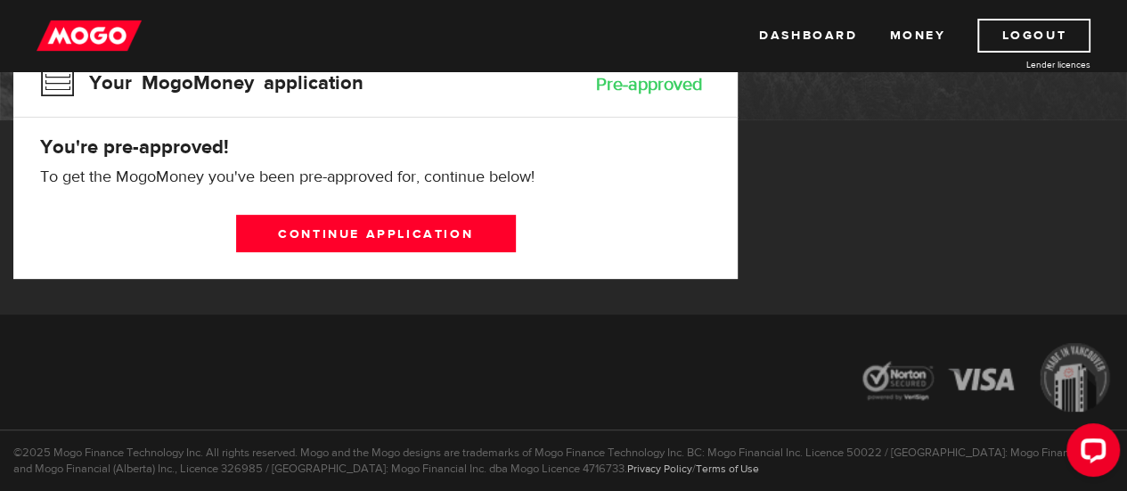
scroll to position [221, 0]
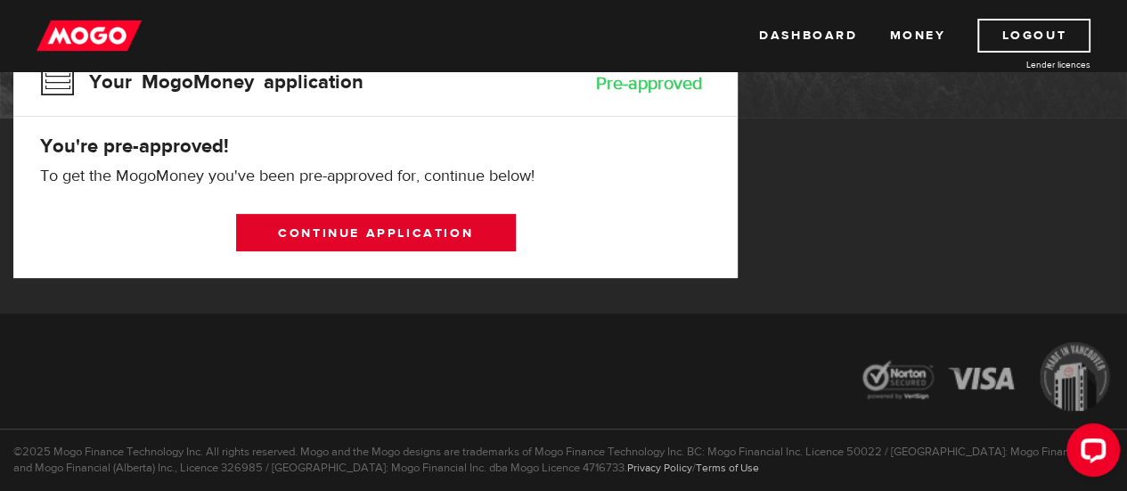
click at [418, 234] on link "Continue application" at bounding box center [376, 232] width 280 height 37
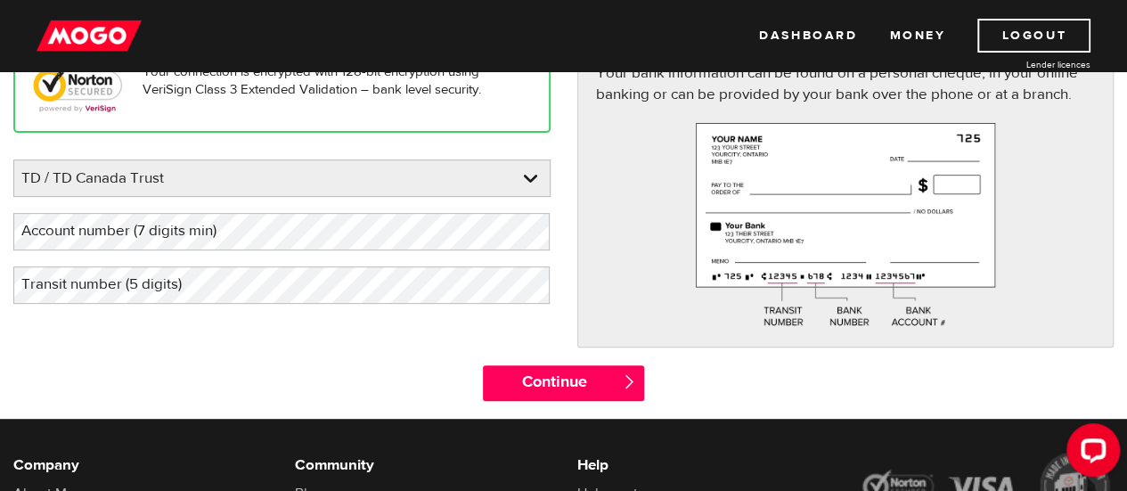
scroll to position [254, 0]
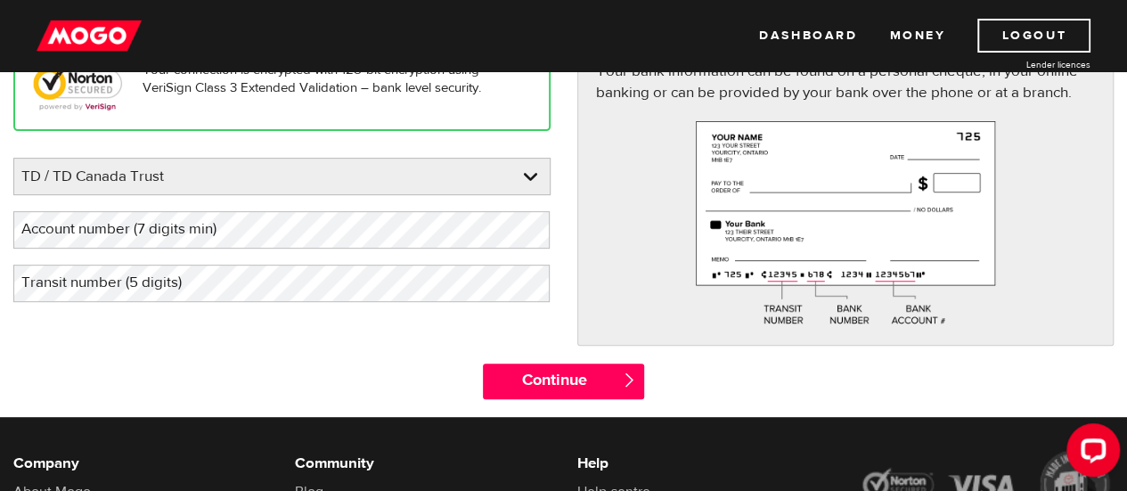
click at [214, 231] on label "Account number (7 digits min)" at bounding box center [133, 229] width 240 height 37
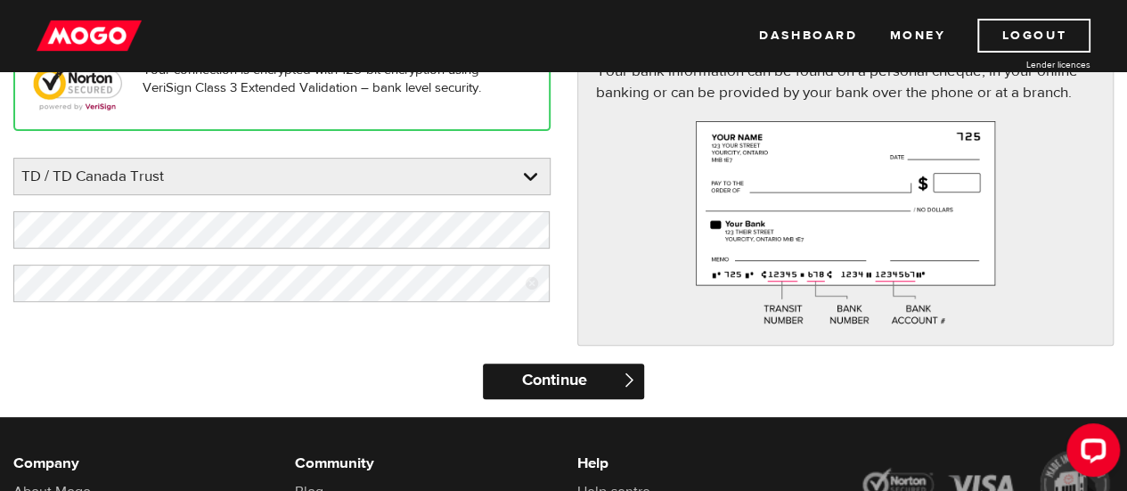
click at [587, 373] on input "Continue" at bounding box center [563, 382] width 161 height 36
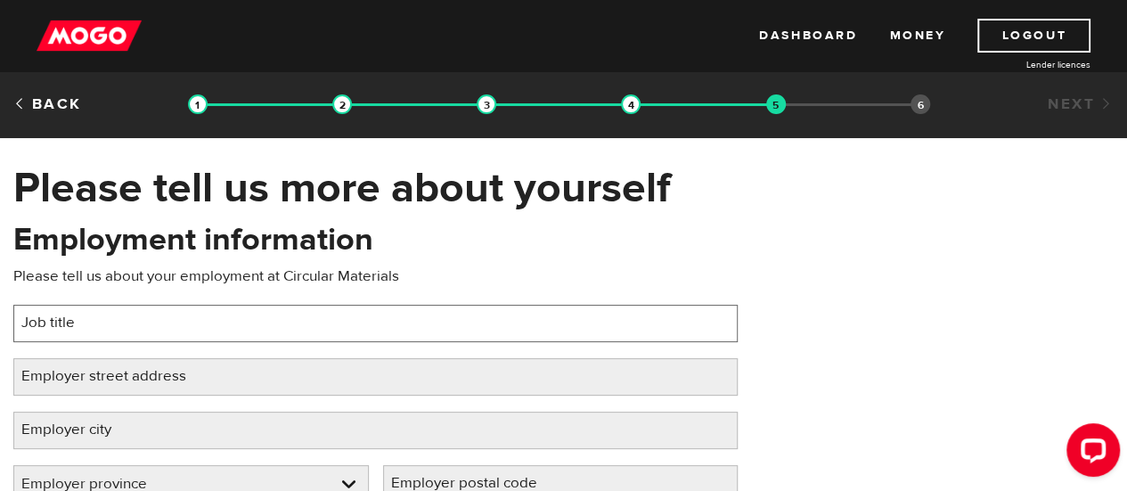
click at [569, 318] on input "Job title" at bounding box center [375, 323] width 724 height 37
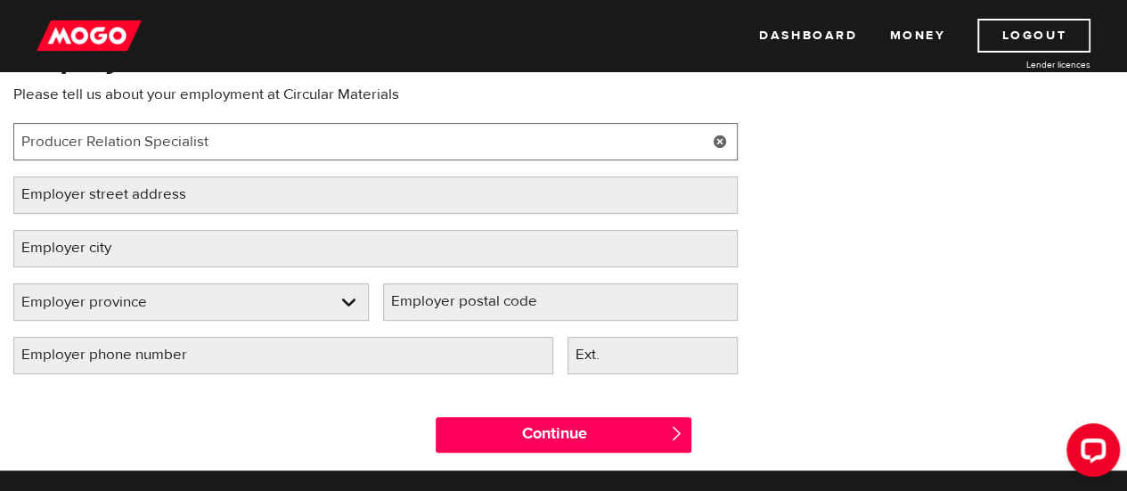
scroll to position [184, 0]
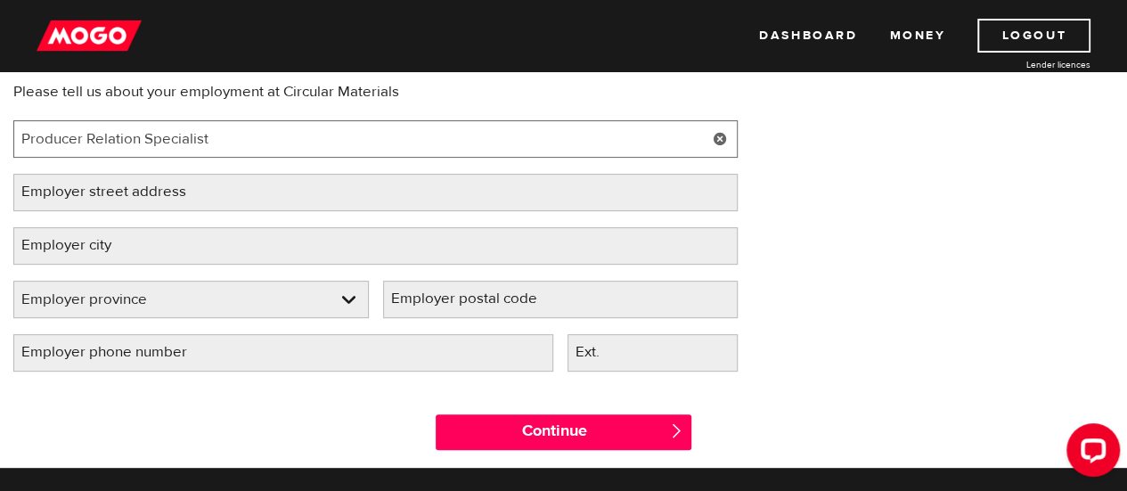
type input "Producer Relation Specialist"
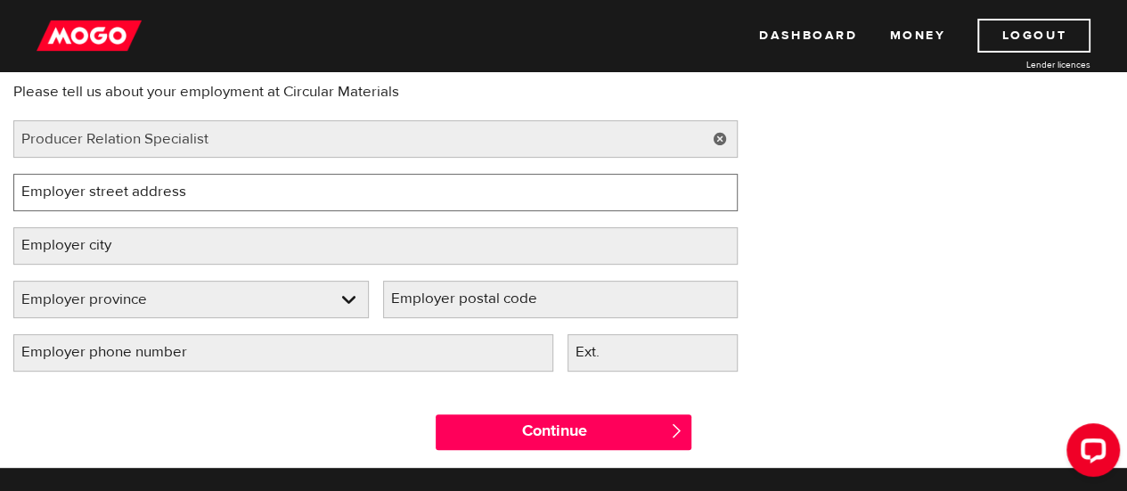
click at [542, 195] on input "Employer street address" at bounding box center [375, 192] width 724 height 37
type input "320 McCowan Road"
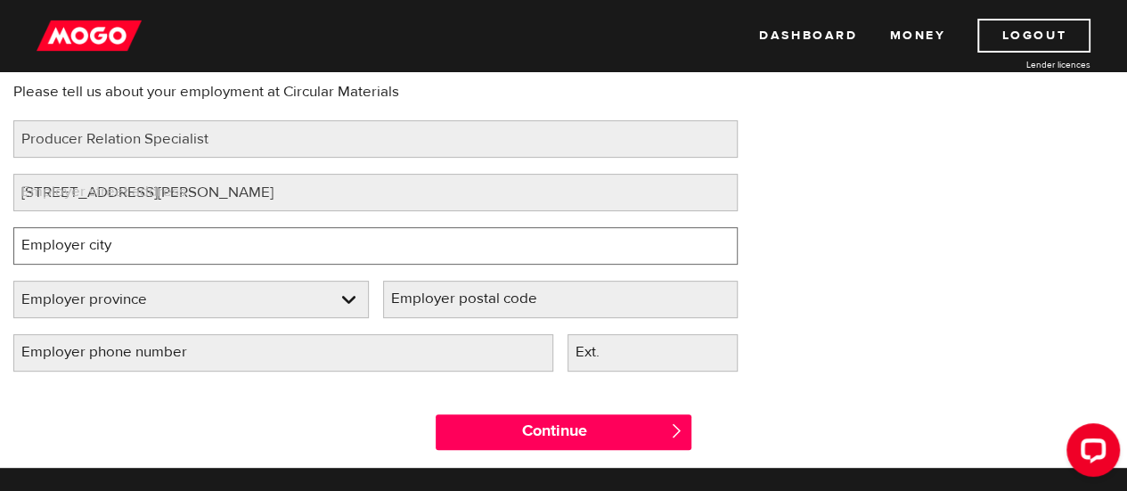
type input "Toronto"
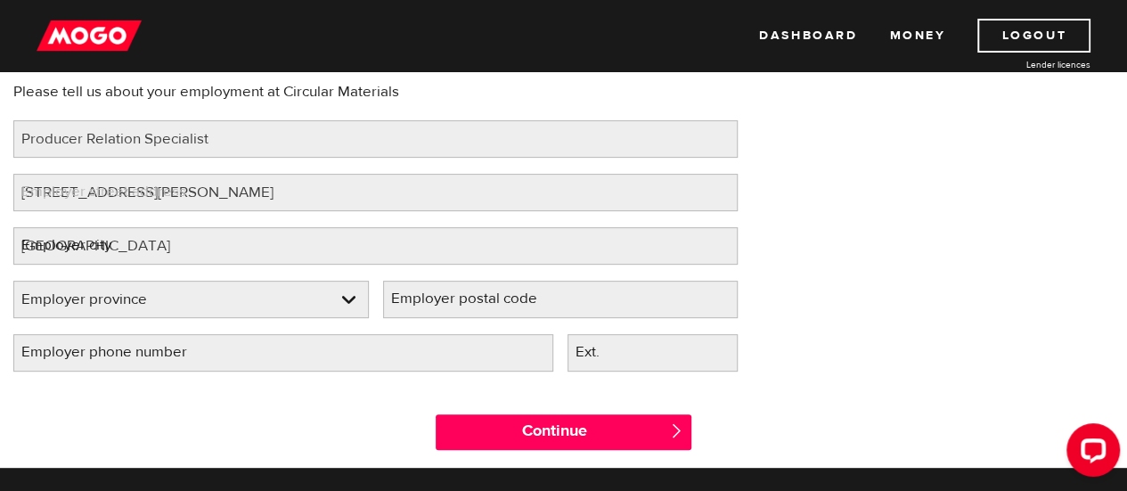
select select "ON"
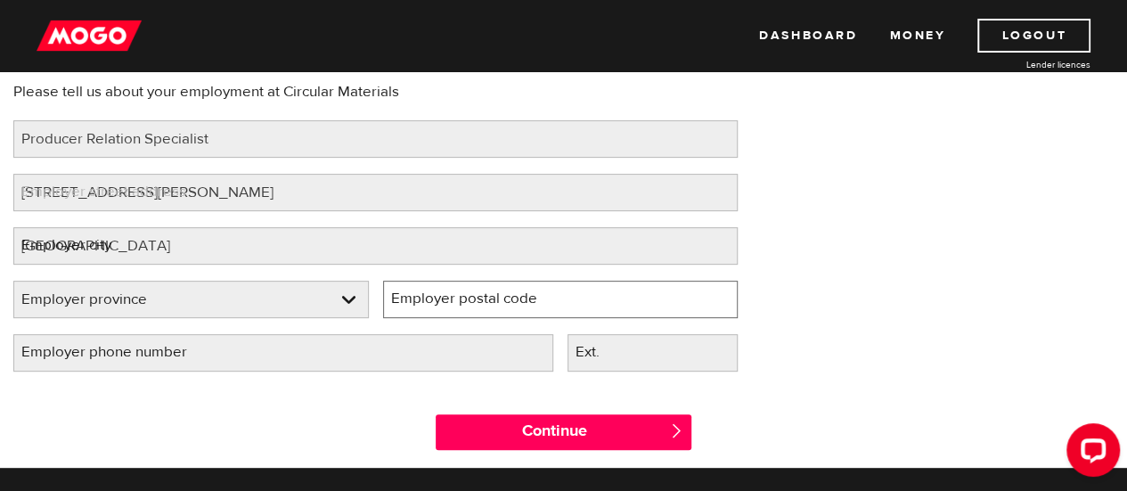
type input "M1J 3N2"
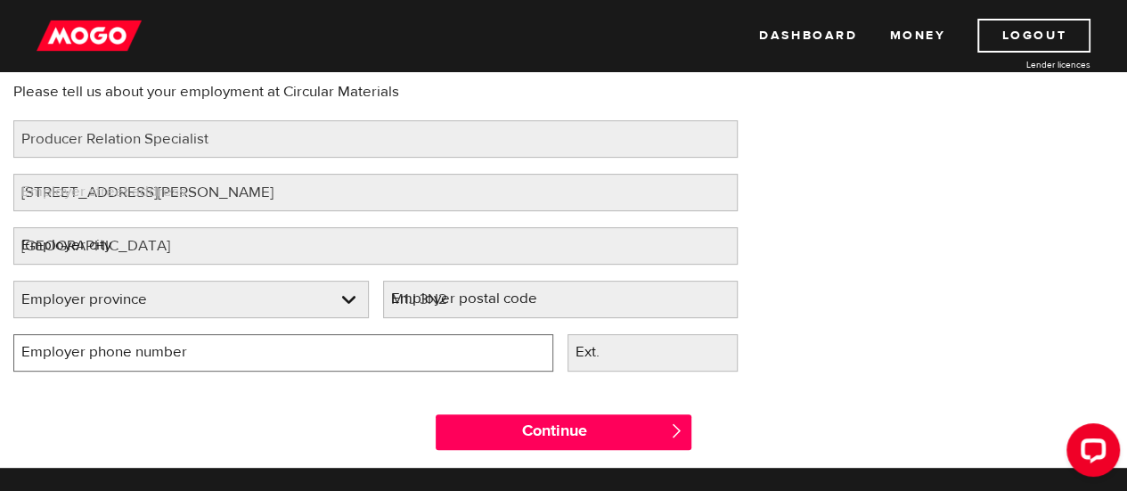
type input "(647) 785-2751"
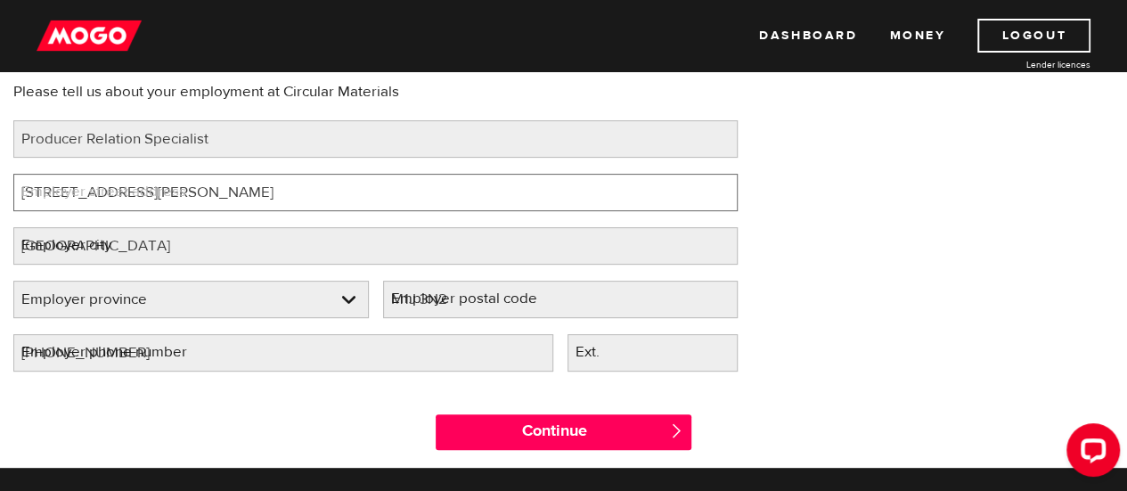
select select "ON"
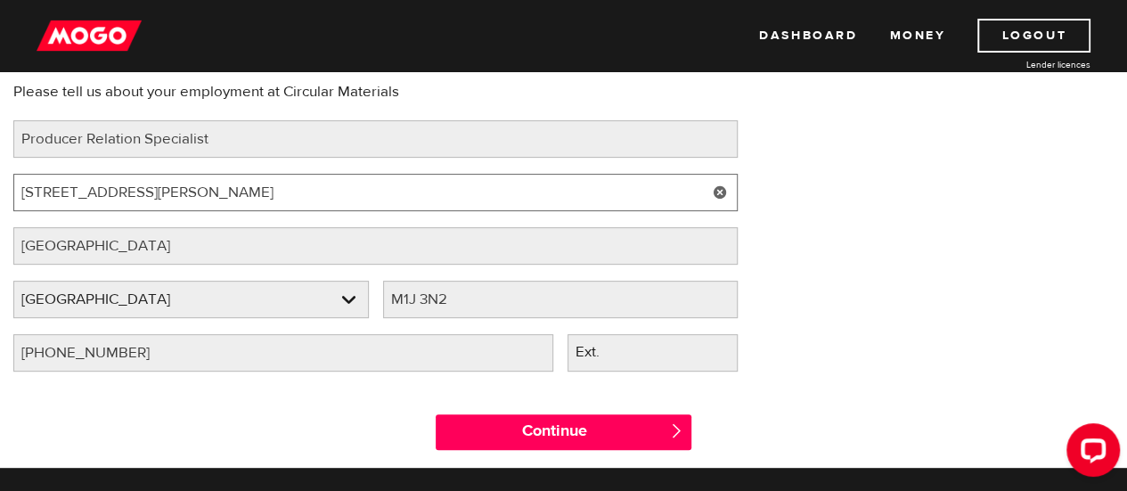
click at [394, 201] on input "320 McCowan Road" at bounding box center [375, 192] width 724 height 37
type input "3"
type input "1 St. Clair Ave W."
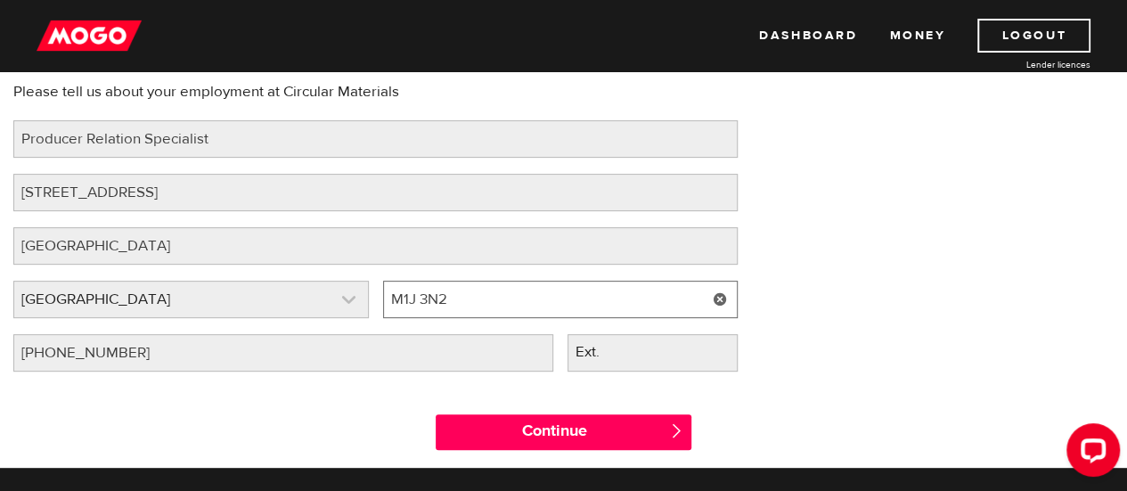
drag, startPoint x: 472, startPoint y: 300, endPoint x: 215, endPoint y: 297, distance: 257.5
click at [215, 297] on div "Employer province Please select your employer's province Ontario Employer provi…" at bounding box center [375, 307] width 739 height 53
paste input "4T 1Y5"
type input "M4T 1Y5"
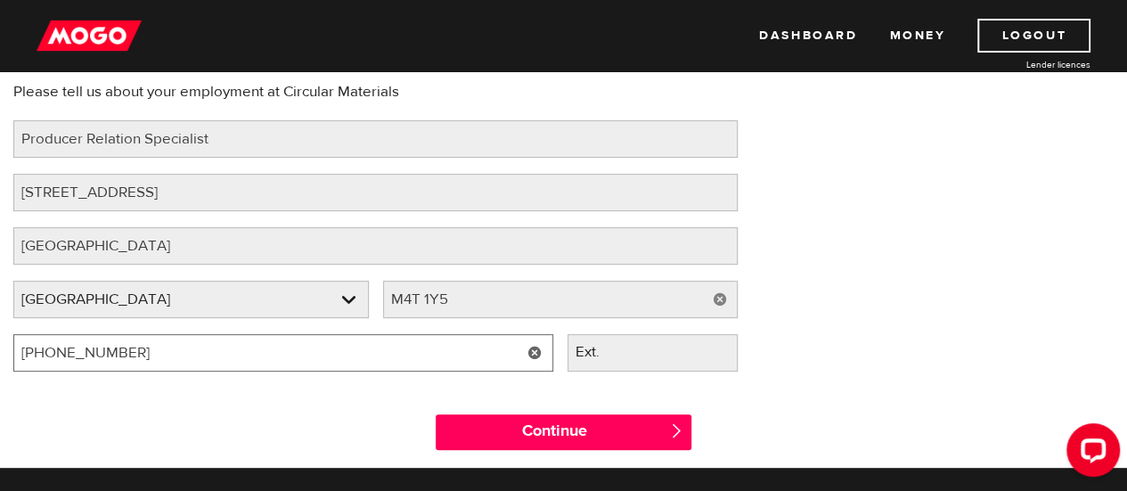
click at [336, 361] on input "(647) 785-2751" at bounding box center [283, 352] width 540 height 37
type input "(6 ) -"
type input "(647) 925-1145"
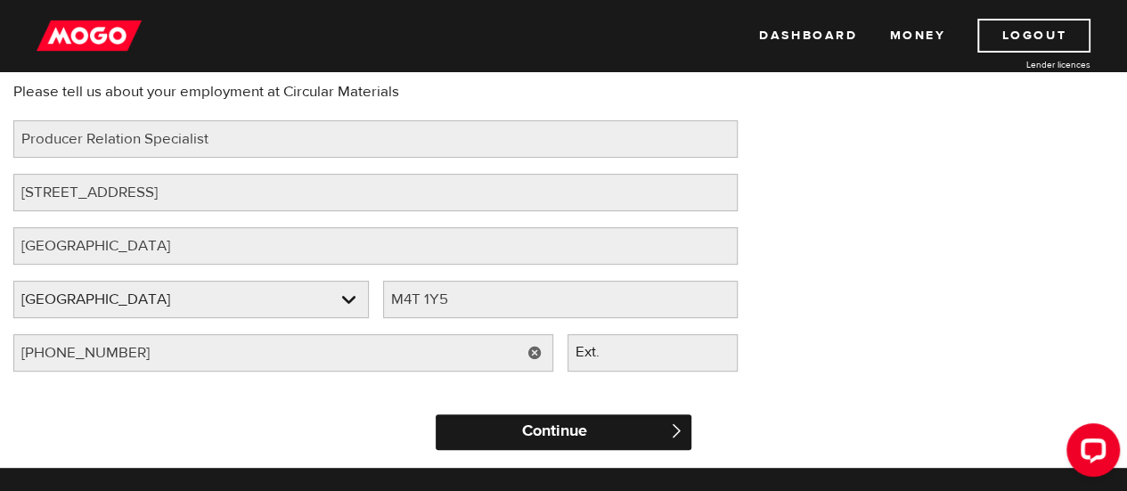
click at [631, 429] on input "Continue" at bounding box center [563, 432] width 255 height 36
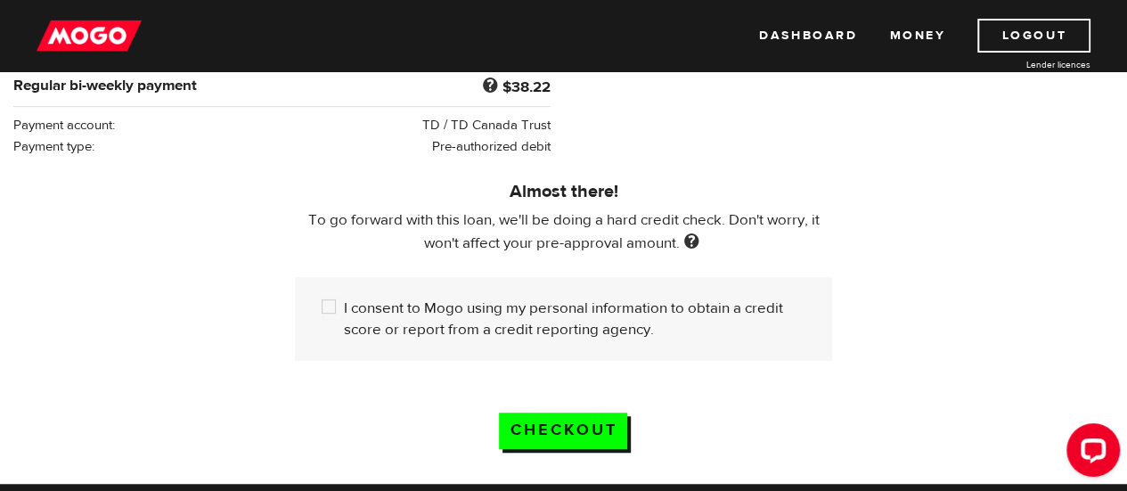
scroll to position [453, 0]
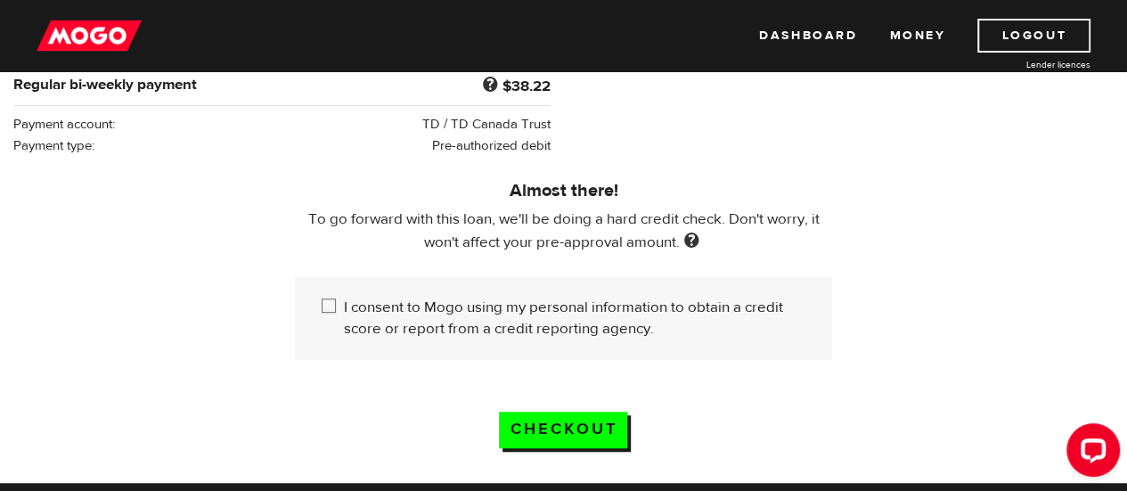
click at [332, 298] on input "I consent to Mogo using my personal information to obtain a credit score or rep…" at bounding box center [333, 308] width 22 height 22
checkbox input "true"
click at [603, 427] on input "Checkout" at bounding box center [563, 430] width 128 height 37
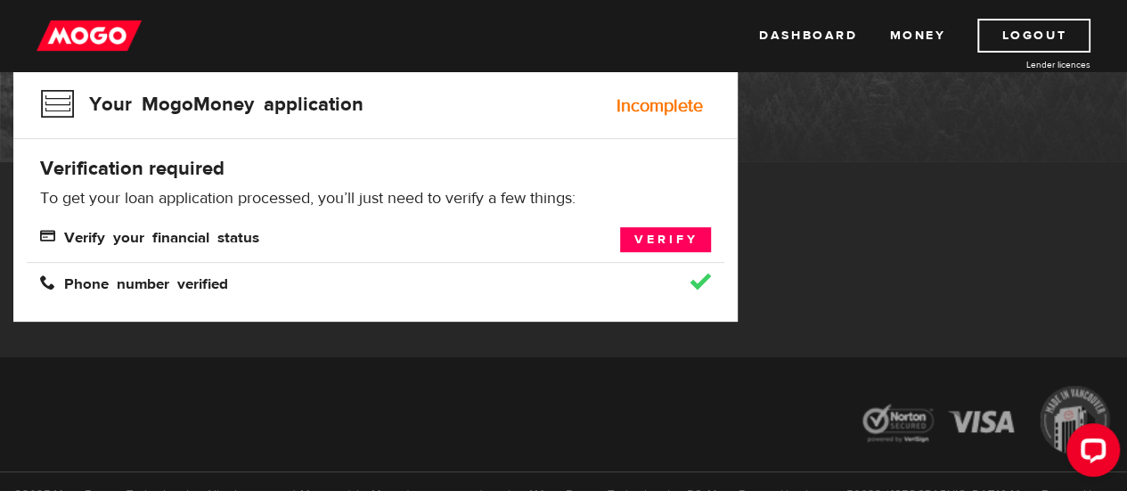
scroll to position [201, 0]
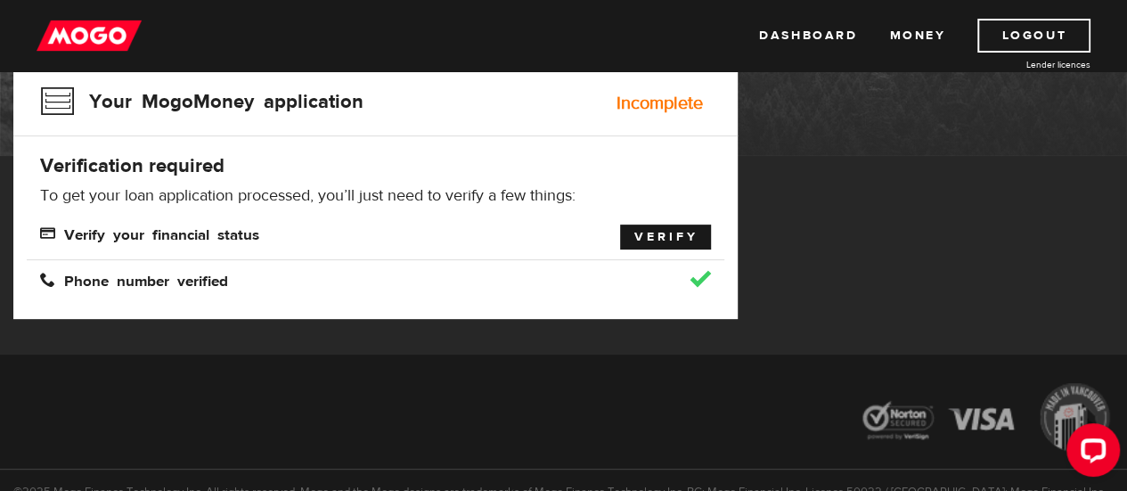
click at [665, 233] on link "Verify" at bounding box center [665, 237] width 91 height 25
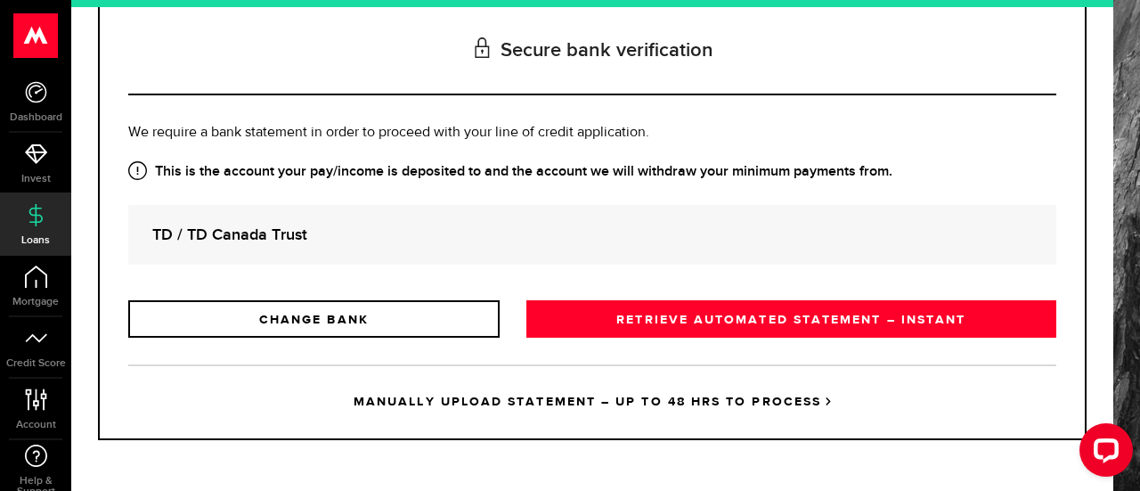
scroll to position [210, 0]
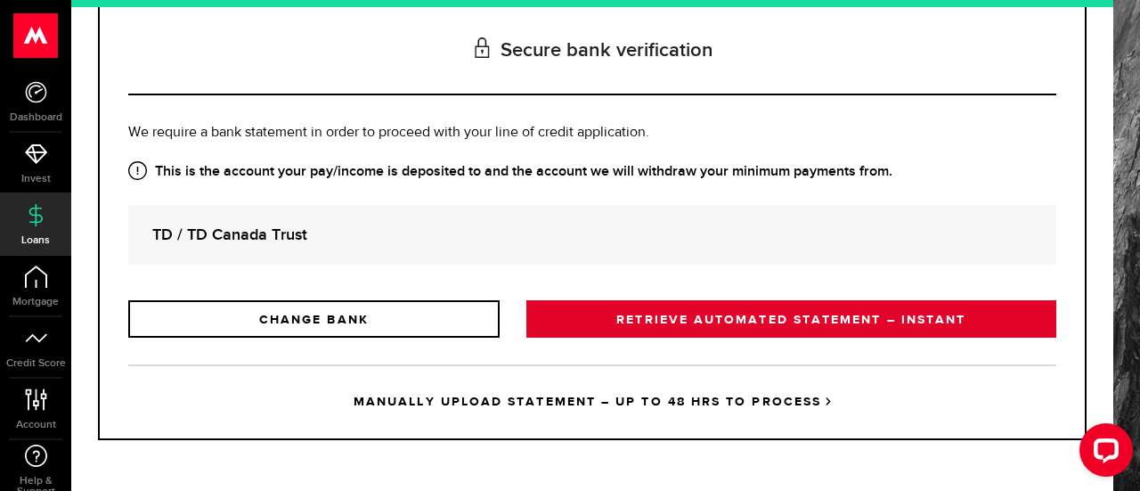
click at [664, 313] on link "RETRIEVE AUTOMATED STATEMENT – INSTANT" at bounding box center [792, 318] width 530 height 37
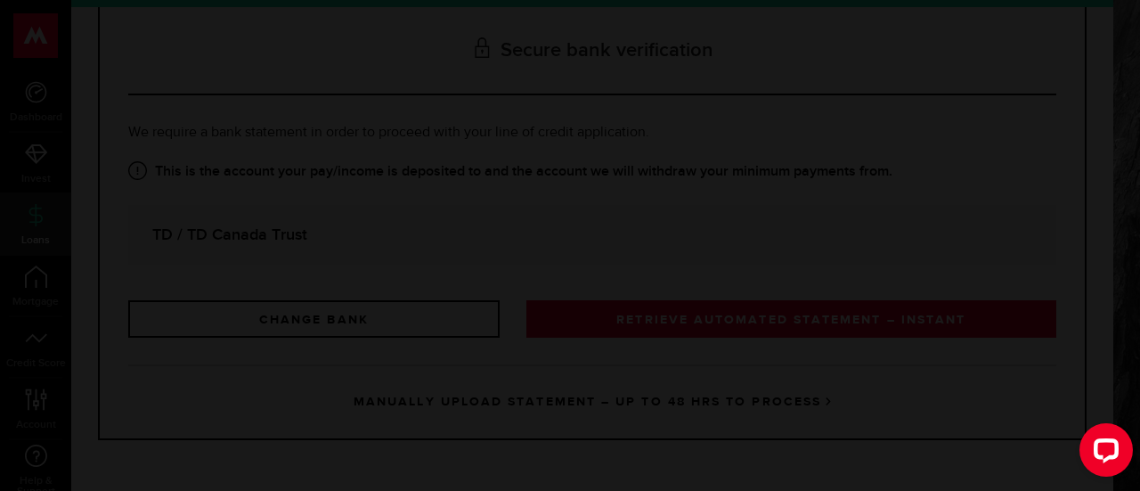
click at [664, 313] on div "This is right, right? Your paycheque goes into your account at TD / TD Canada T…" at bounding box center [570, 245] width 1140 height 491
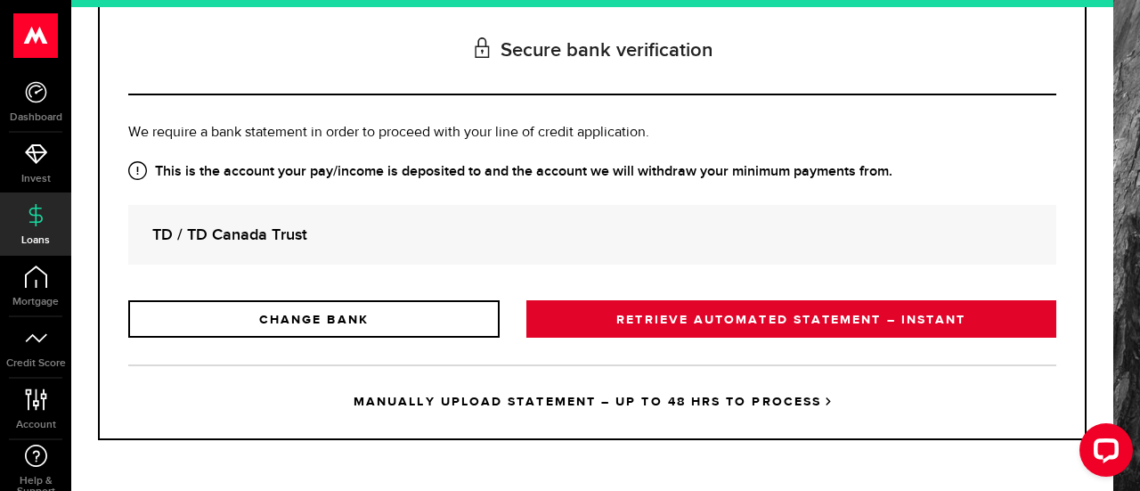
click at [664, 313] on link "RETRIEVE AUTOMATED STATEMENT – INSTANT" at bounding box center [792, 318] width 530 height 37
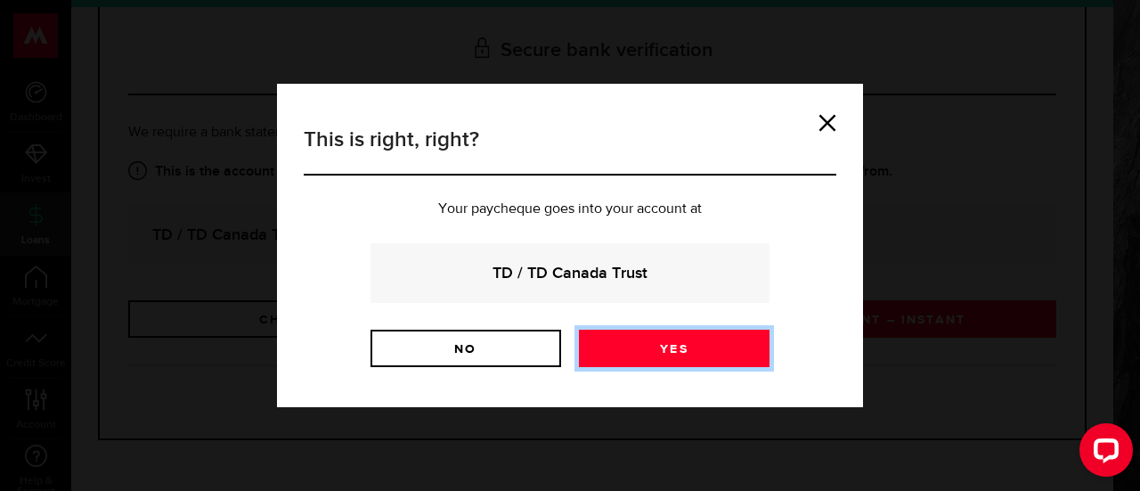
click at [666, 344] on link "Yes" at bounding box center [674, 348] width 191 height 37
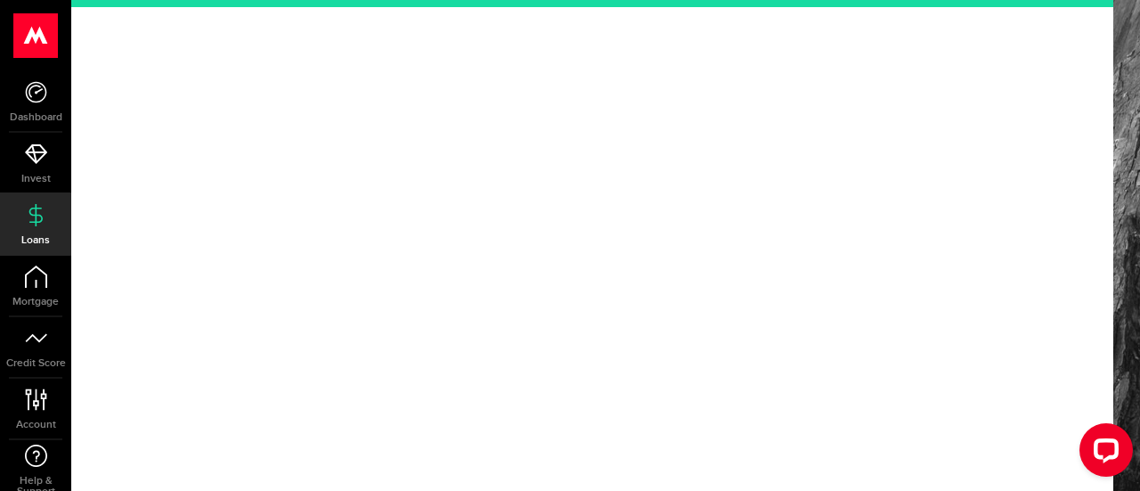
click at [666, 344] on div at bounding box center [592, 245] width 1042 height 491
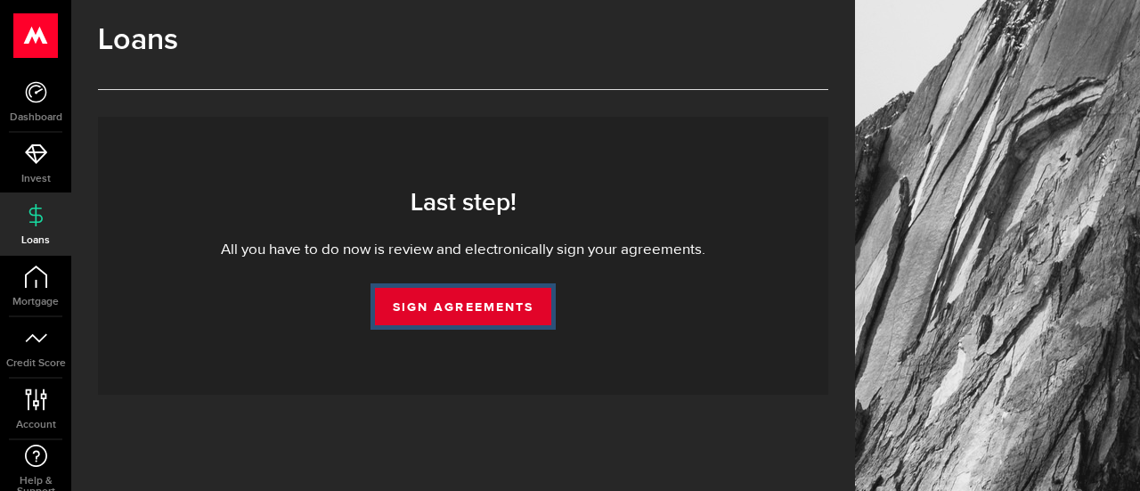
click at [441, 302] on link "Sign Agreements" at bounding box center [463, 306] width 176 height 37
